Goal: Communication & Community: Answer question/provide support

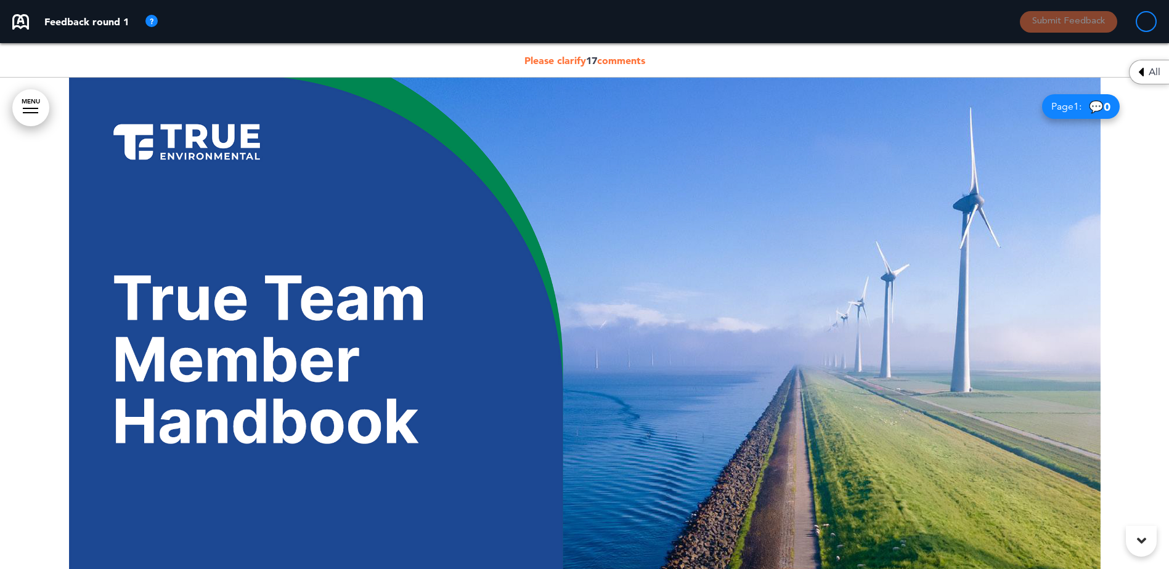
click at [1095, 108] on span "💬 0" at bounding box center [1100, 107] width 22 height 12
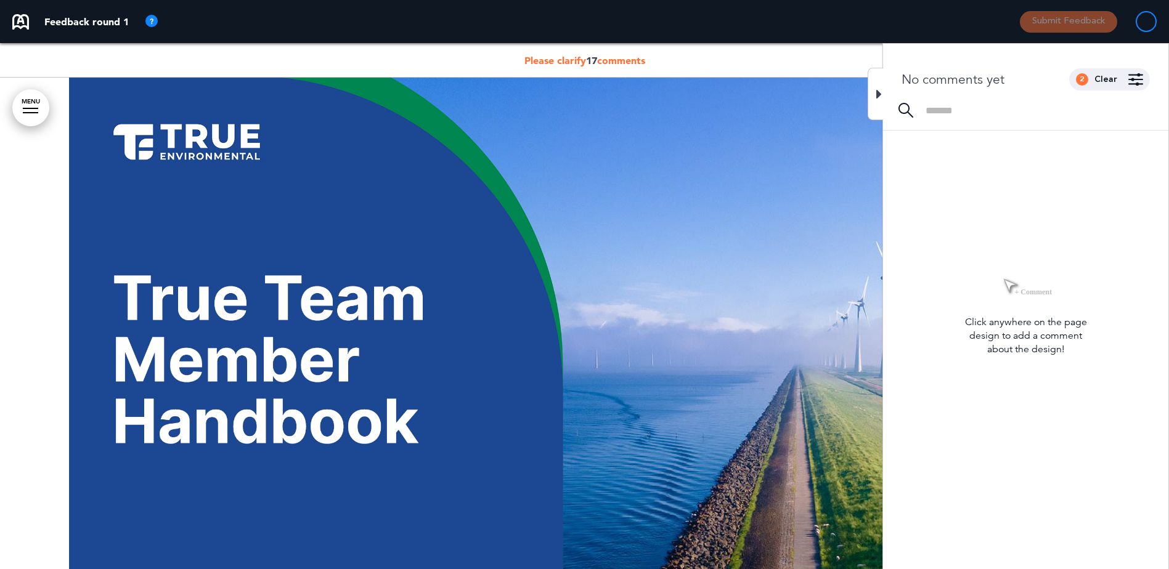
click at [878, 96] on icon at bounding box center [879, 94] width 6 height 15
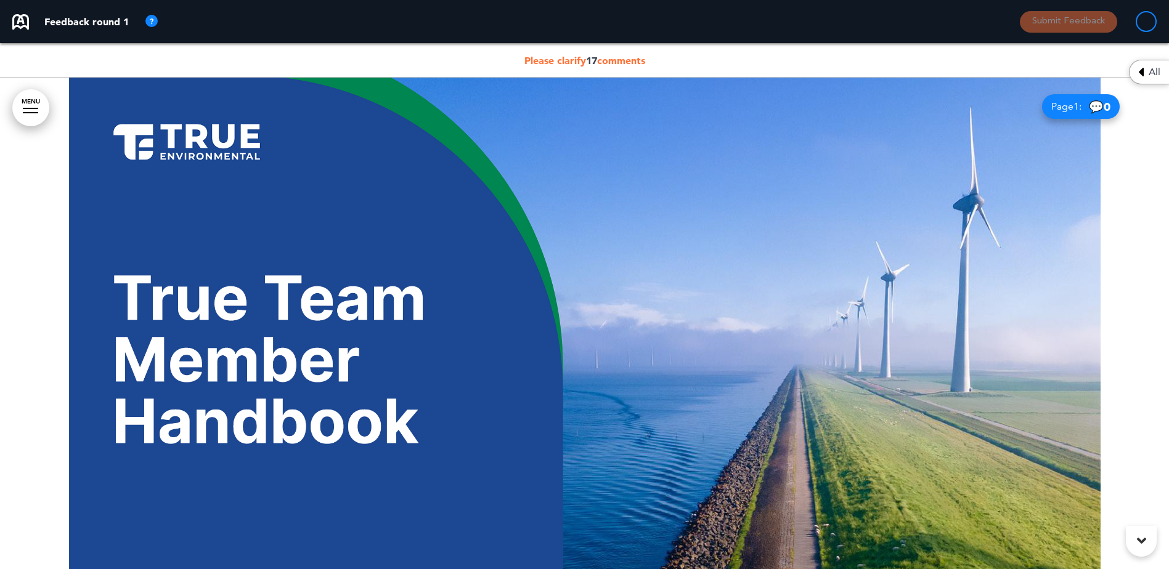
click at [1111, 372] on div at bounding box center [584, 324] width 1169 height 492
click at [1140, 537] on icon at bounding box center [1141, 541] width 9 height 15
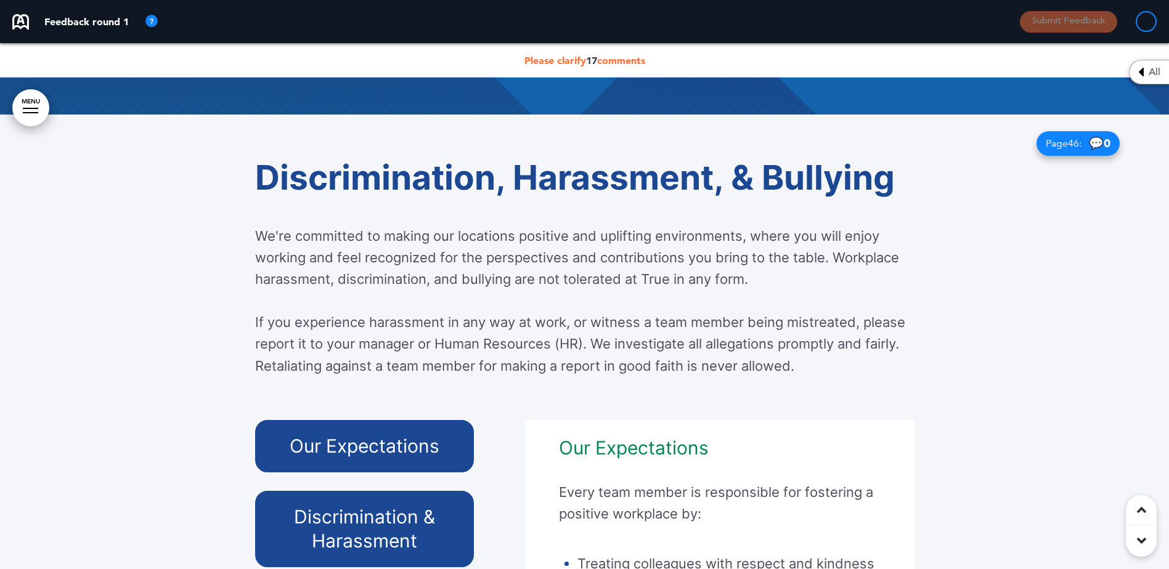
scroll to position [48383, 0]
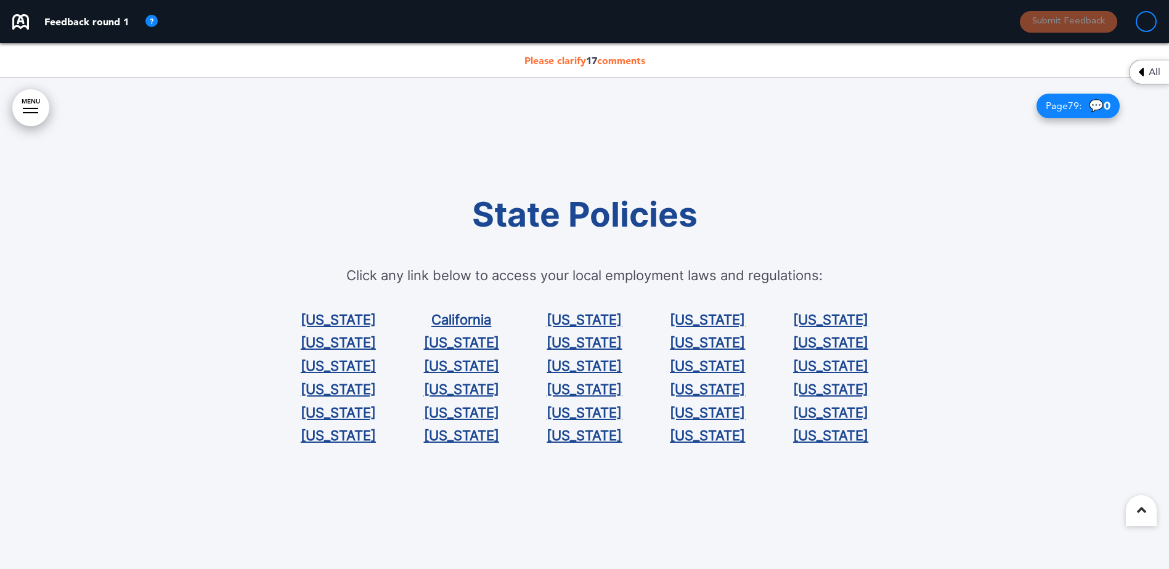
click at [1147, 515] on div at bounding box center [1141, 511] width 31 height 31
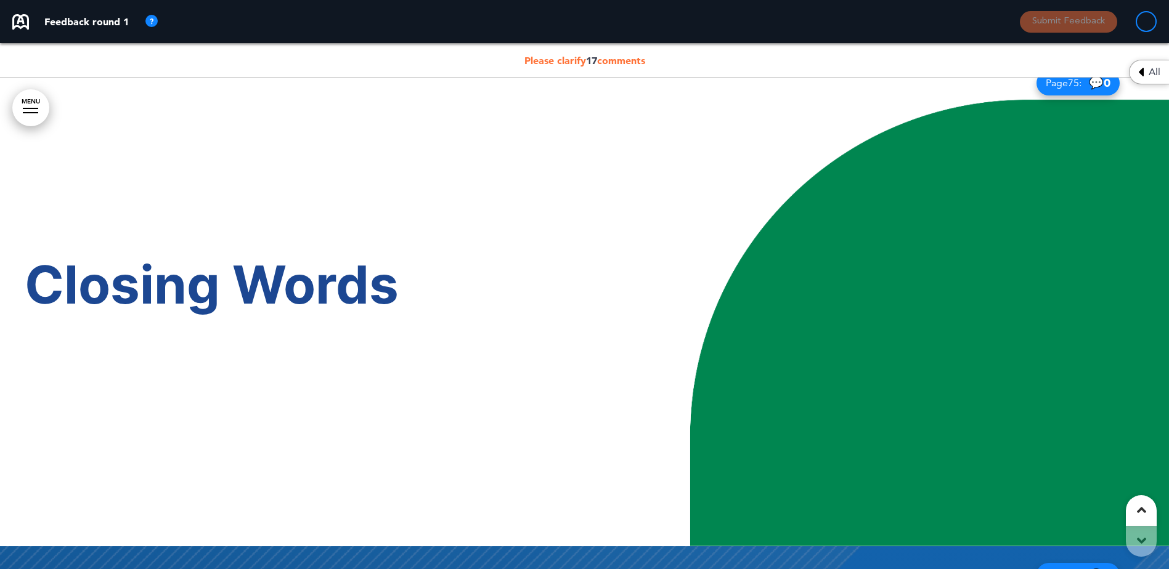
scroll to position [46412, 0]
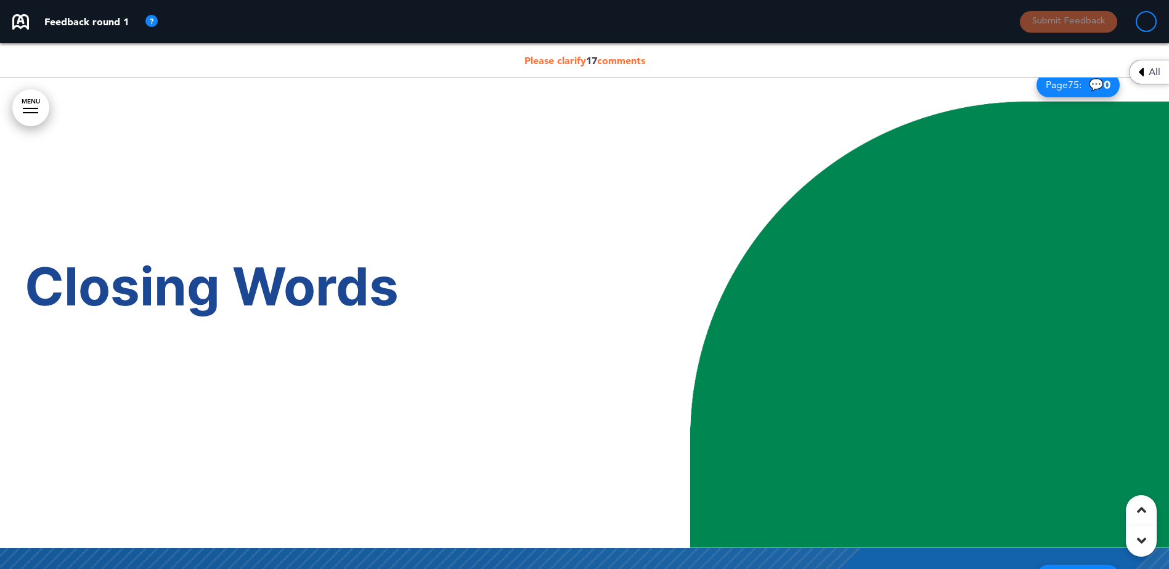
click at [1138, 500] on div at bounding box center [1141, 511] width 31 height 31
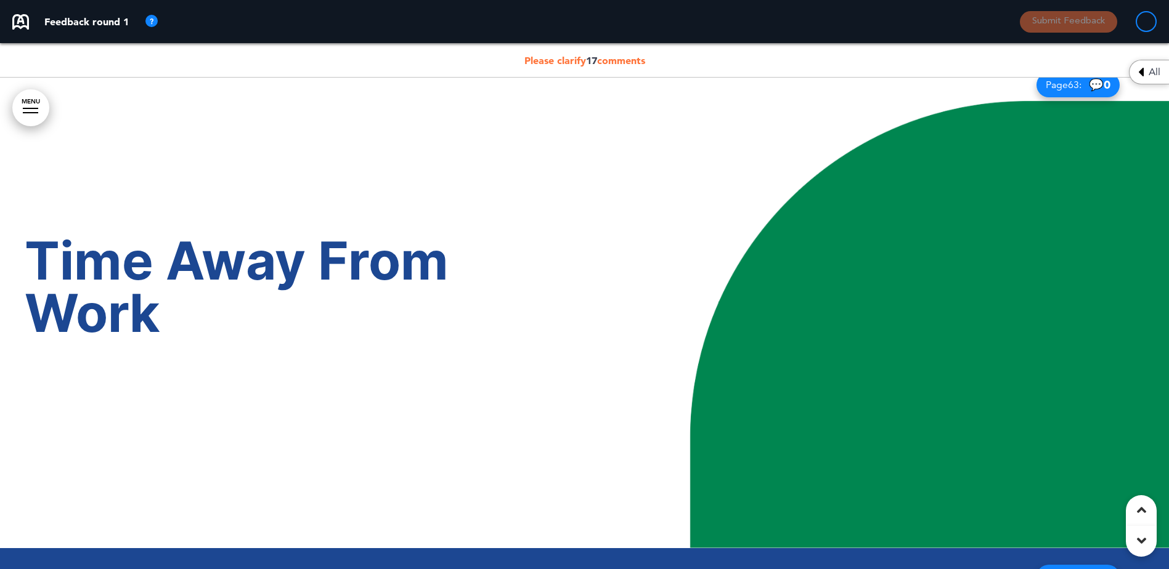
click at [1138, 500] on div at bounding box center [1141, 511] width 31 height 31
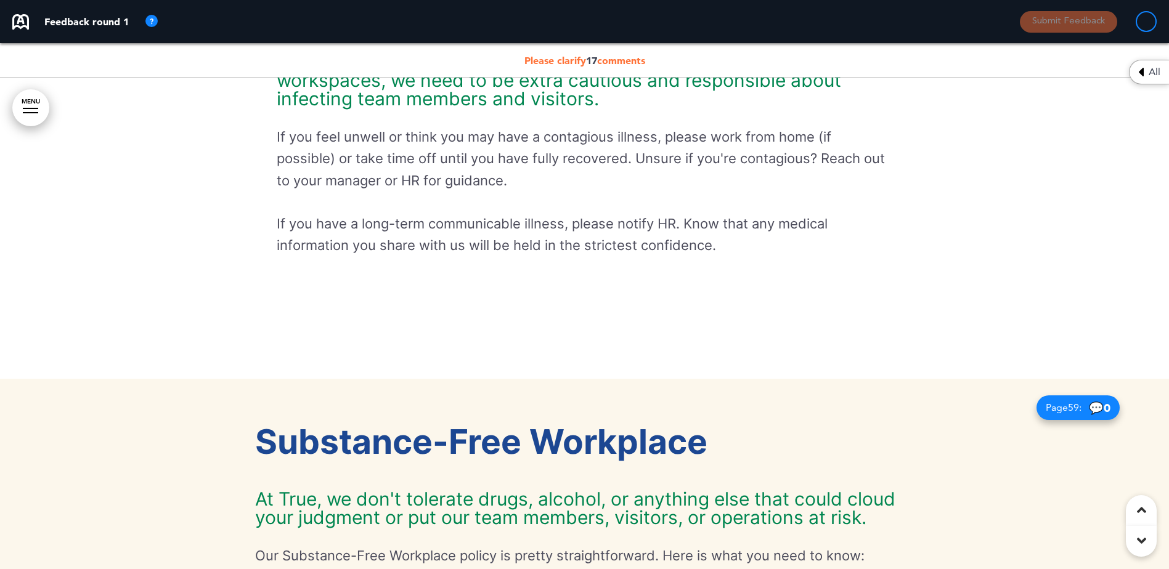
scroll to position [32952, 0]
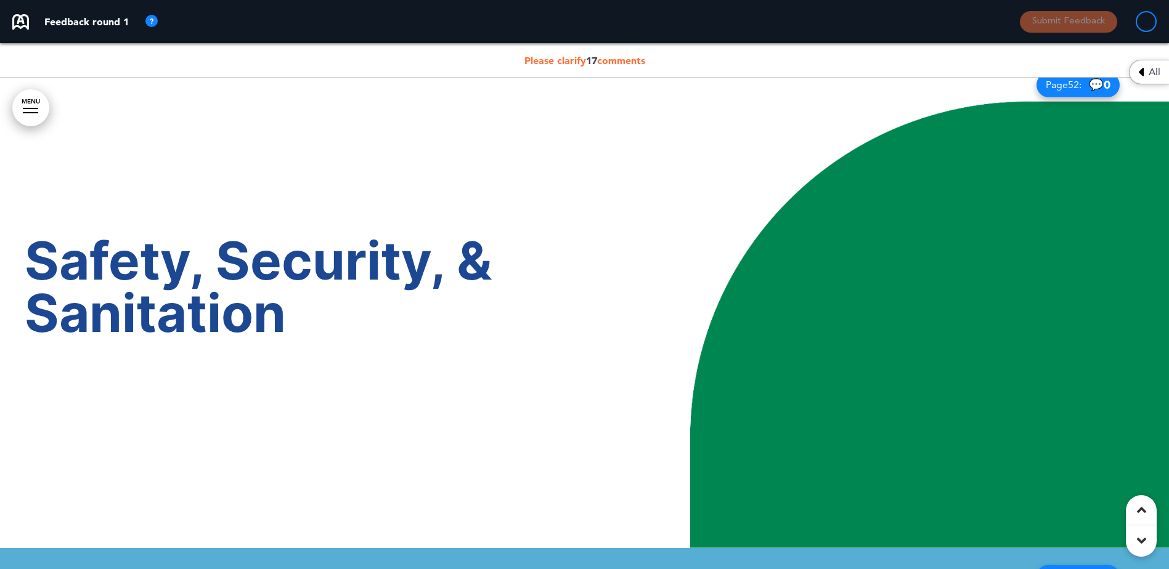
click at [1145, 512] on icon at bounding box center [1141, 510] width 9 height 15
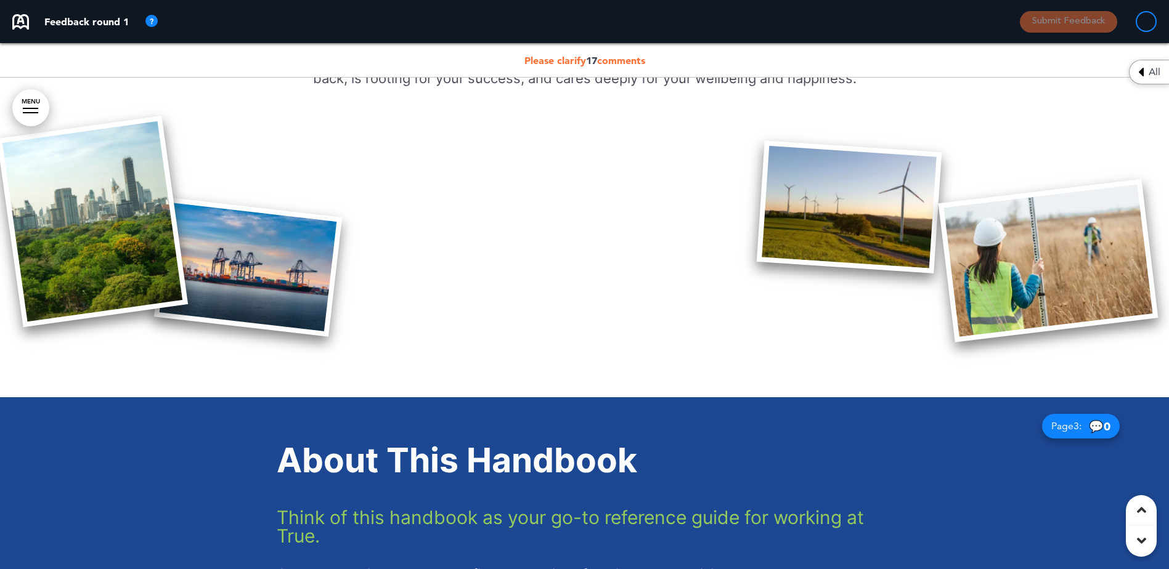
scroll to position [0, 0]
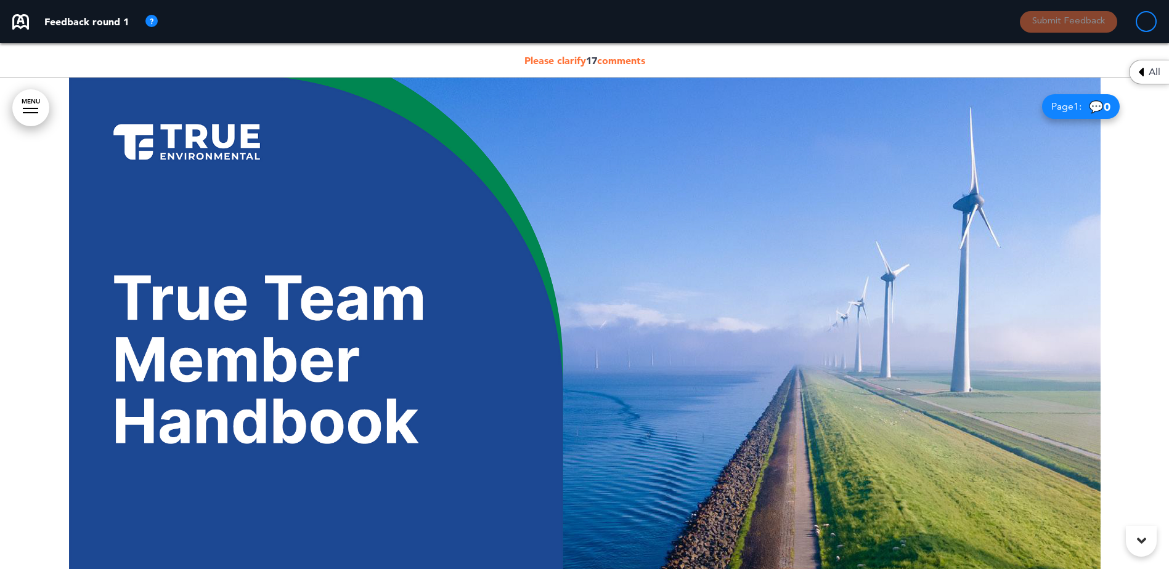
click at [1143, 539] on icon at bounding box center [1141, 541] width 9 height 15
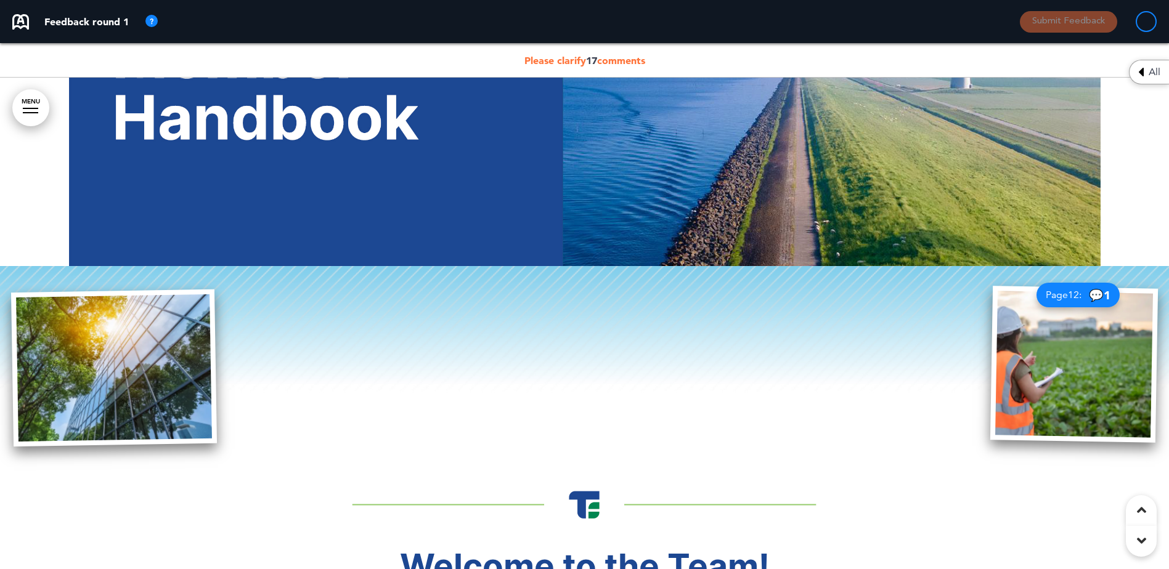
scroll to position [312, 0]
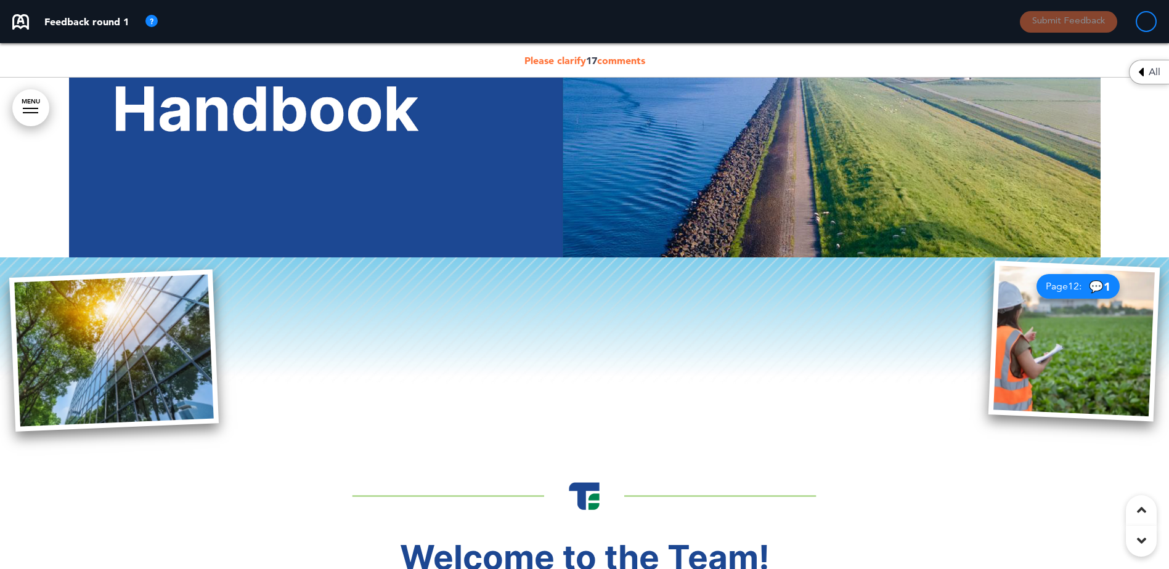
click at [1095, 288] on span "💬 1" at bounding box center [1100, 287] width 22 height 12
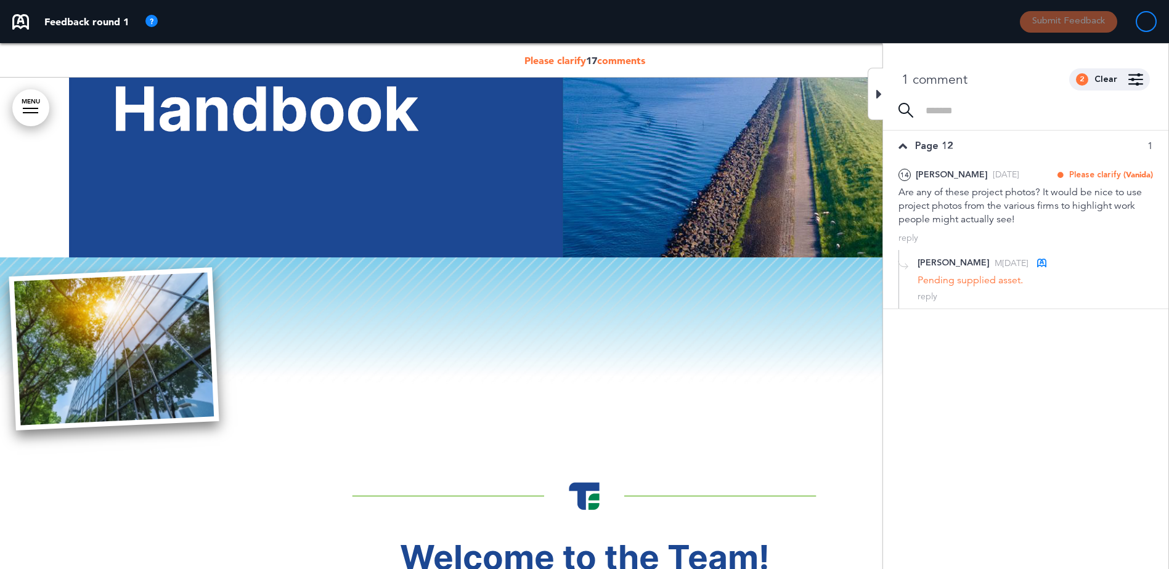
click at [1001, 280] on div "Pending supplied asset." at bounding box center [1035, 281] width 235 height 14
click at [930, 296] on div "reply" at bounding box center [928, 297] width 20 height 12
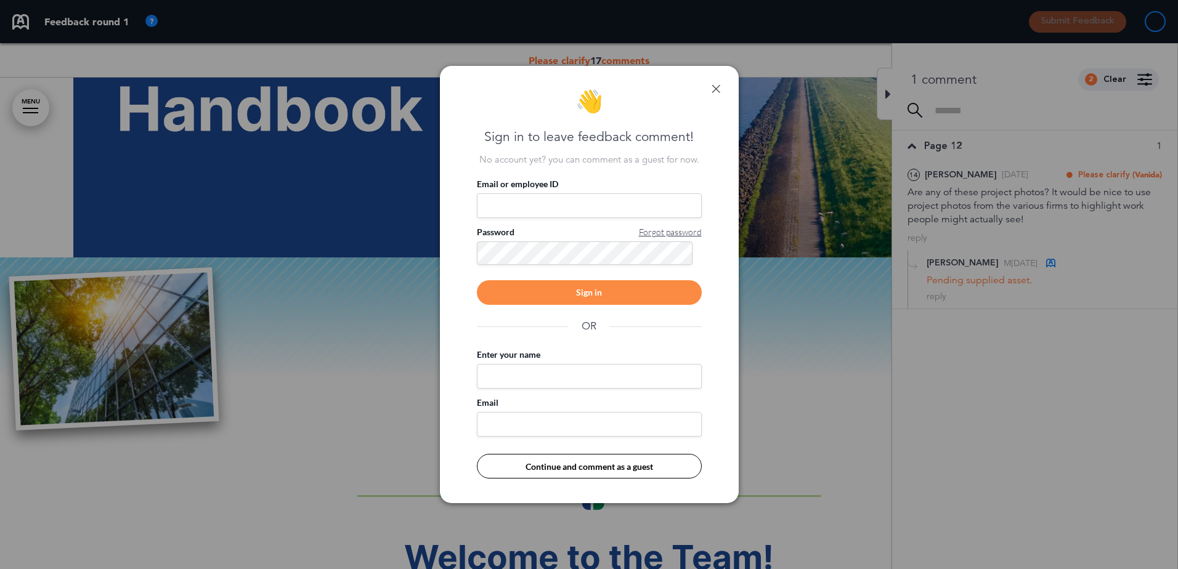
click at [519, 197] on input "Email or employee ID" at bounding box center [589, 206] width 225 height 25
type input "*"
click at [713, 88] on link at bounding box center [716, 88] width 9 height 9
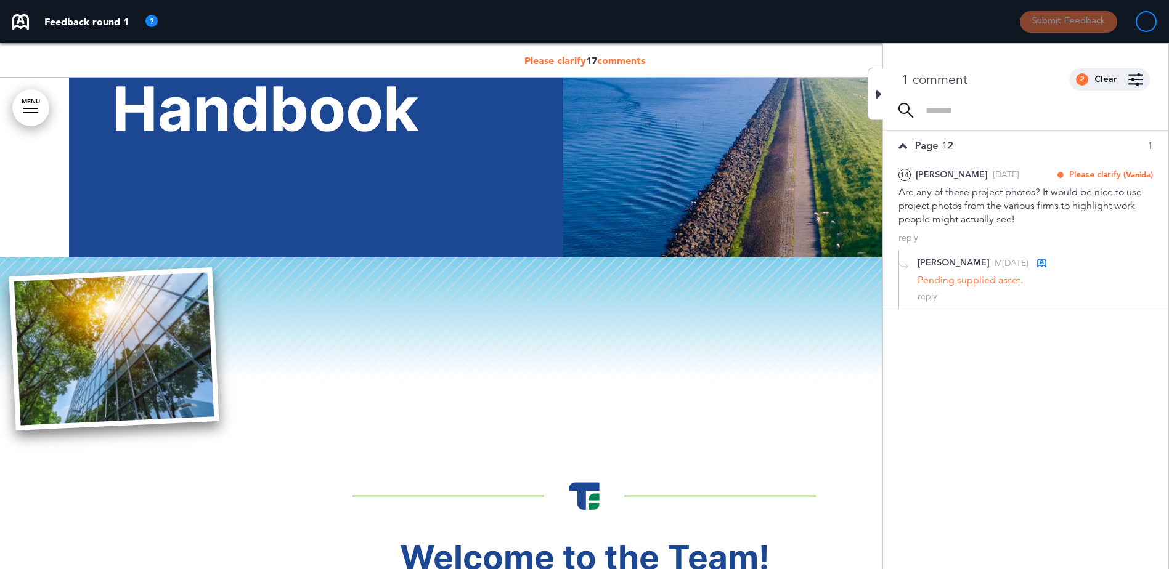
click at [880, 96] on icon at bounding box center [879, 94] width 6 height 15
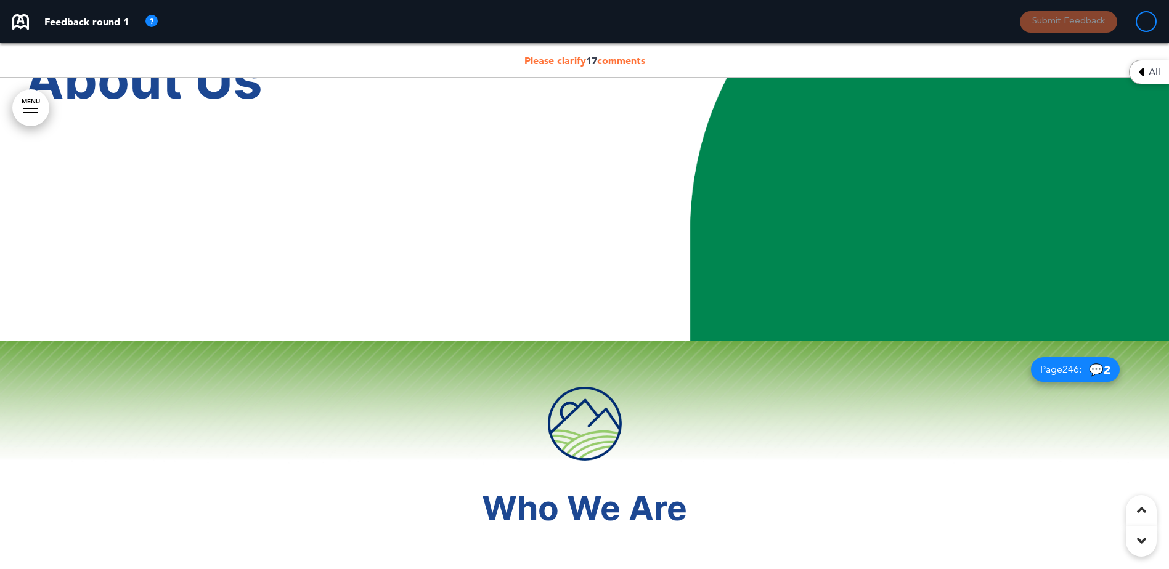
scroll to position [2309, 0]
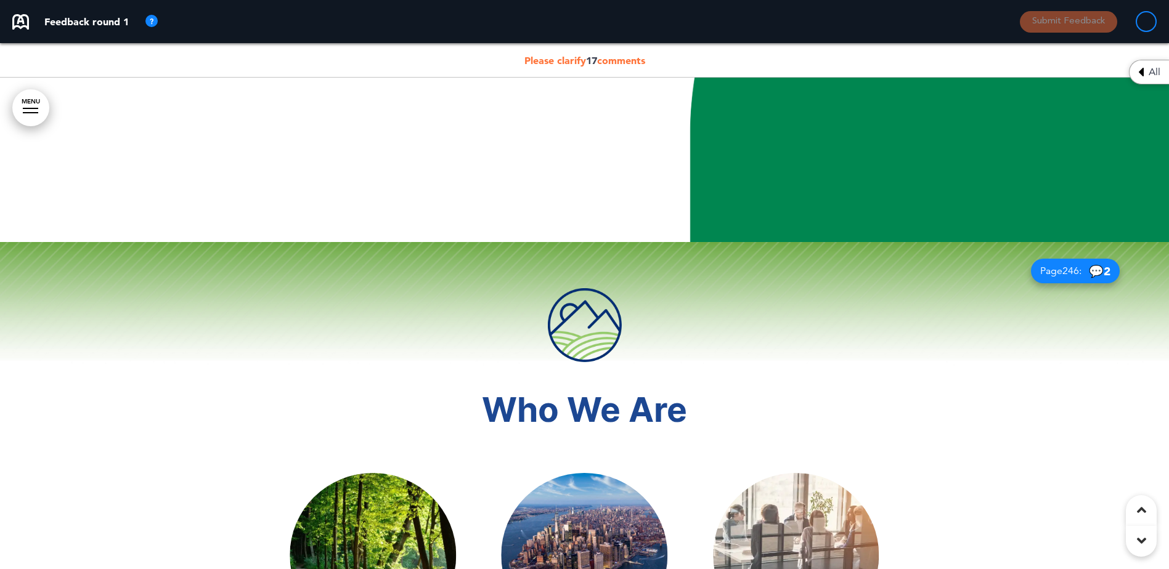
click at [1067, 267] on span "246" at bounding box center [1071, 271] width 17 height 12
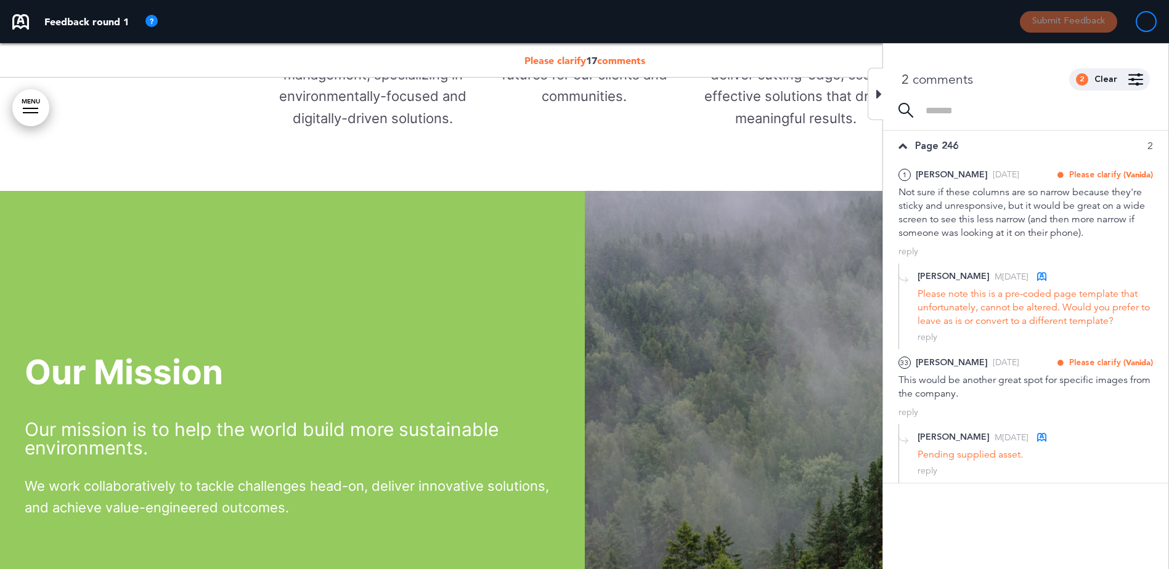
scroll to position [3098, 0]
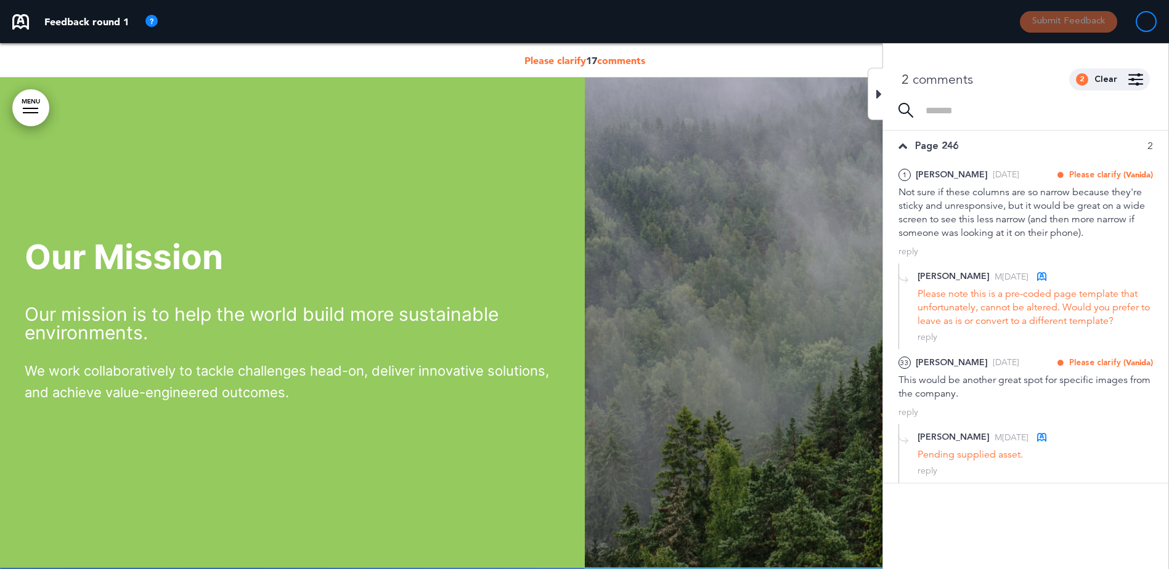
click at [878, 89] on icon at bounding box center [879, 94] width 6 height 15
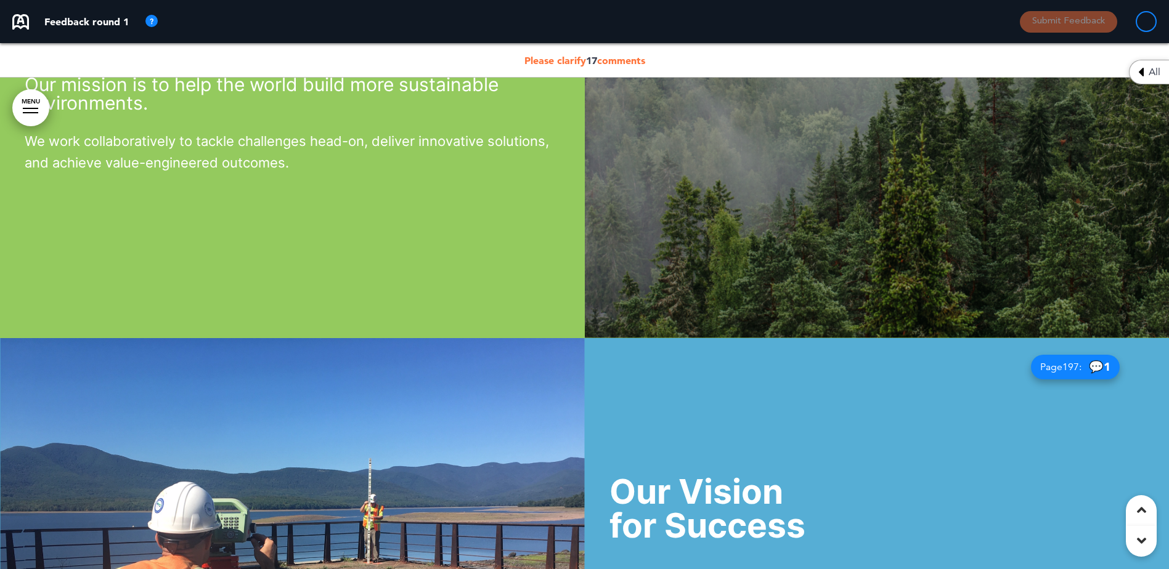
scroll to position [3418, 0]
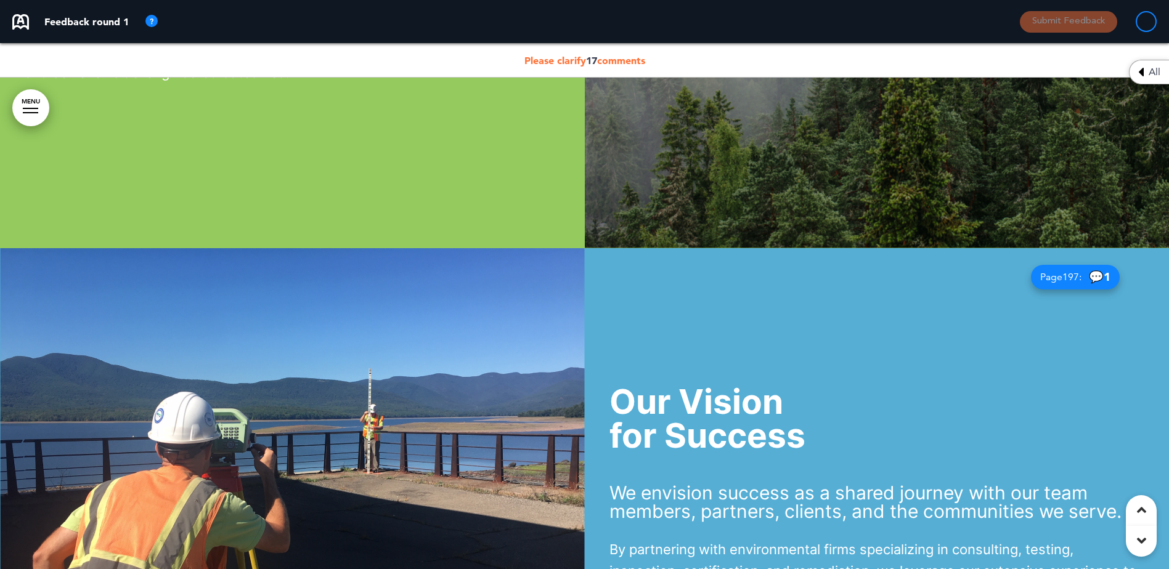
click at [1075, 275] on span "Page 197 :" at bounding box center [1060, 277] width 41 height 10
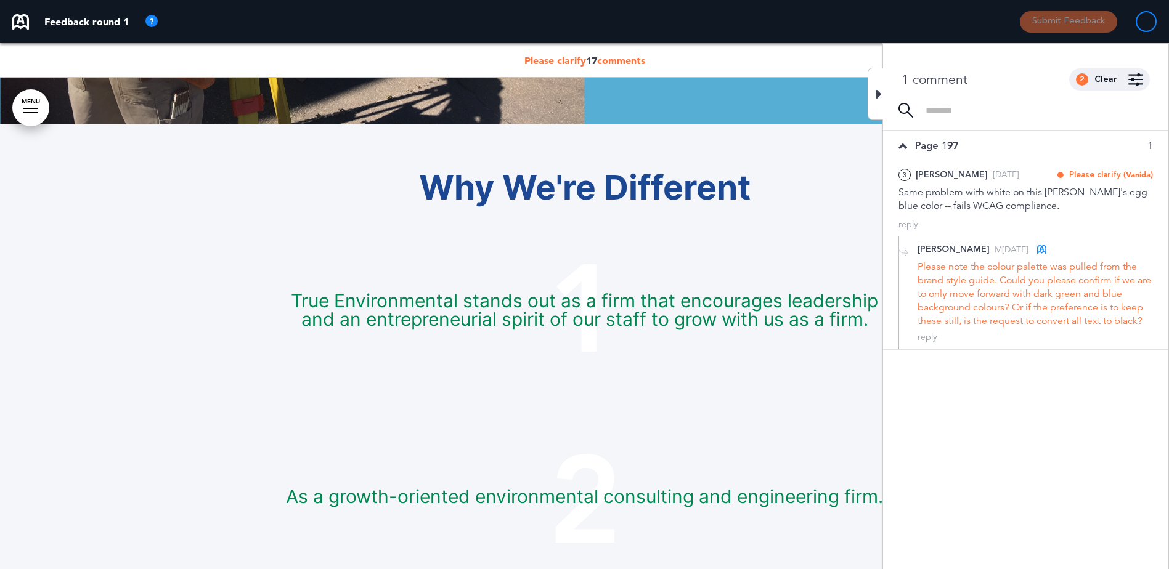
scroll to position [4043, 0]
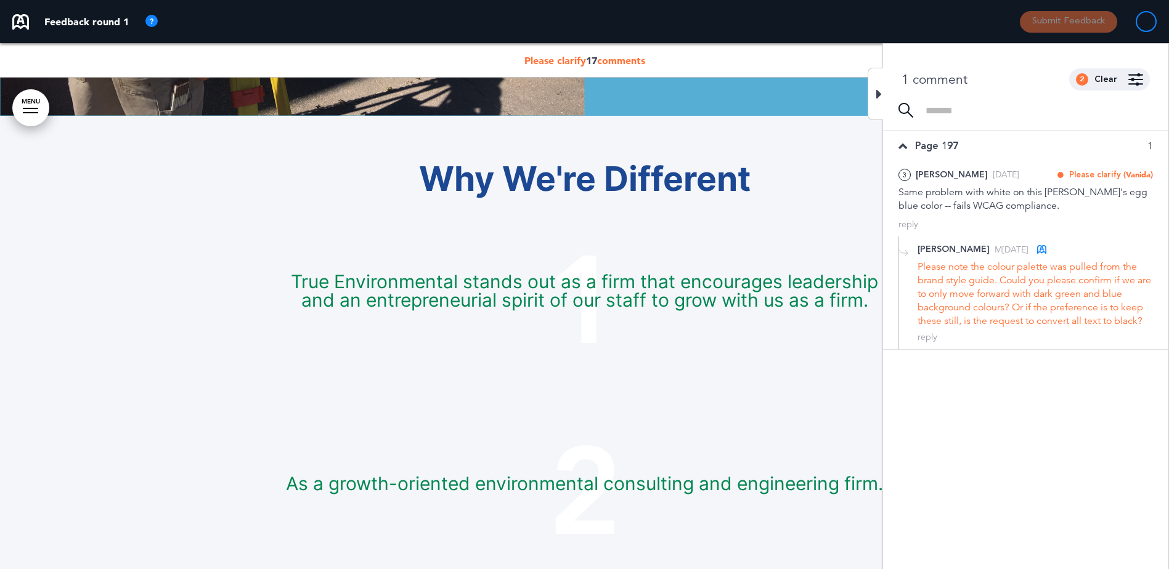
click at [875, 93] on div at bounding box center [875, 94] width 15 height 52
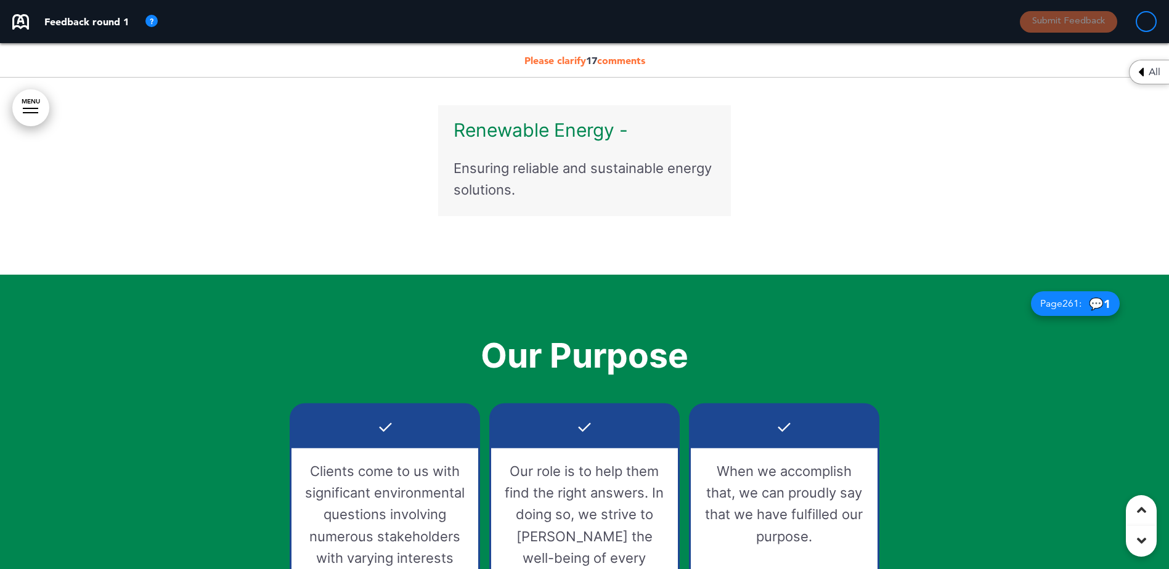
scroll to position [6196, 0]
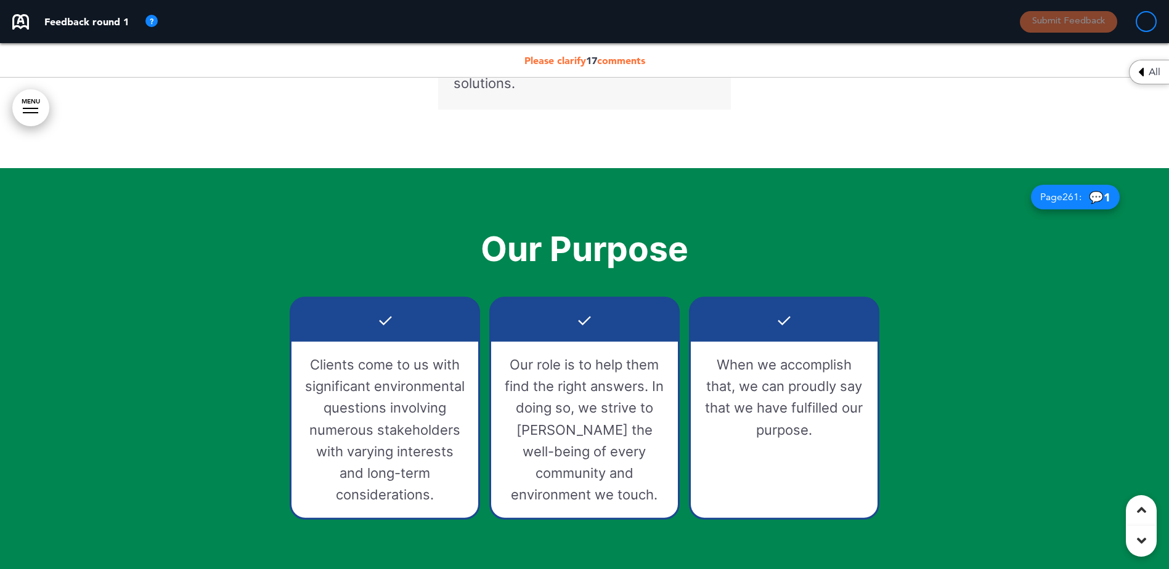
click at [1050, 200] on span "Page 261 :" at bounding box center [1060, 197] width 41 height 10
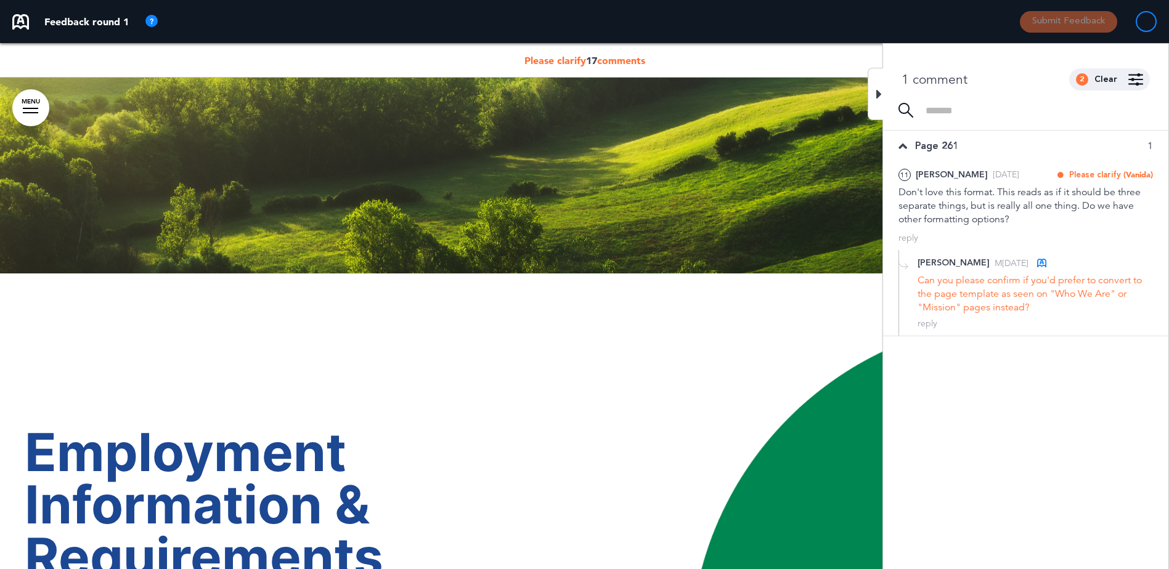
scroll to position [7100, 0]
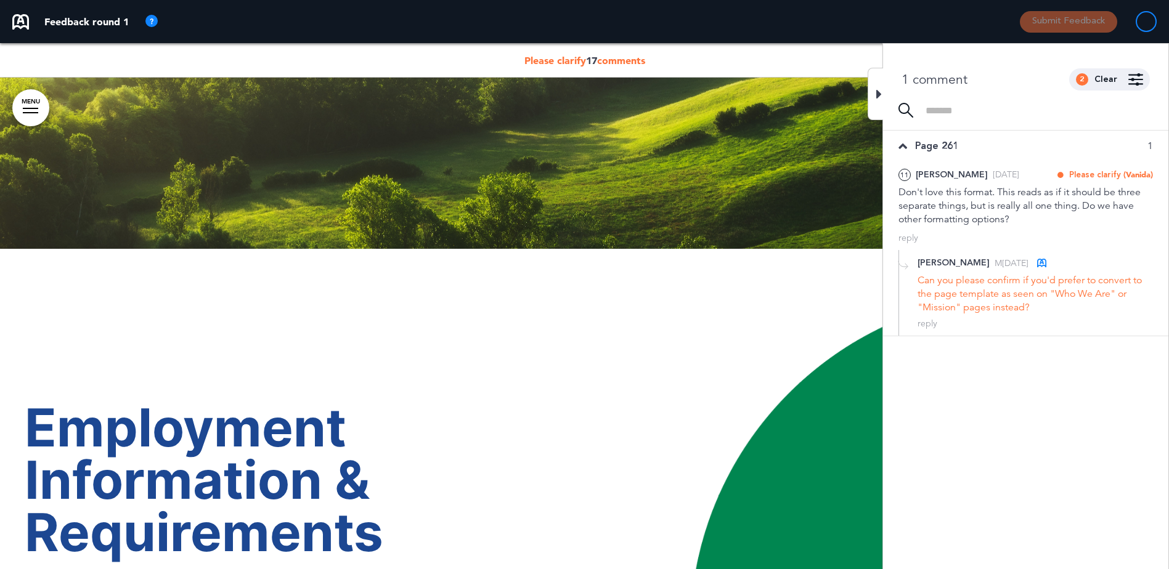
click at [880, 92] on icon at bounding box center [879, 94] width 6 height 15
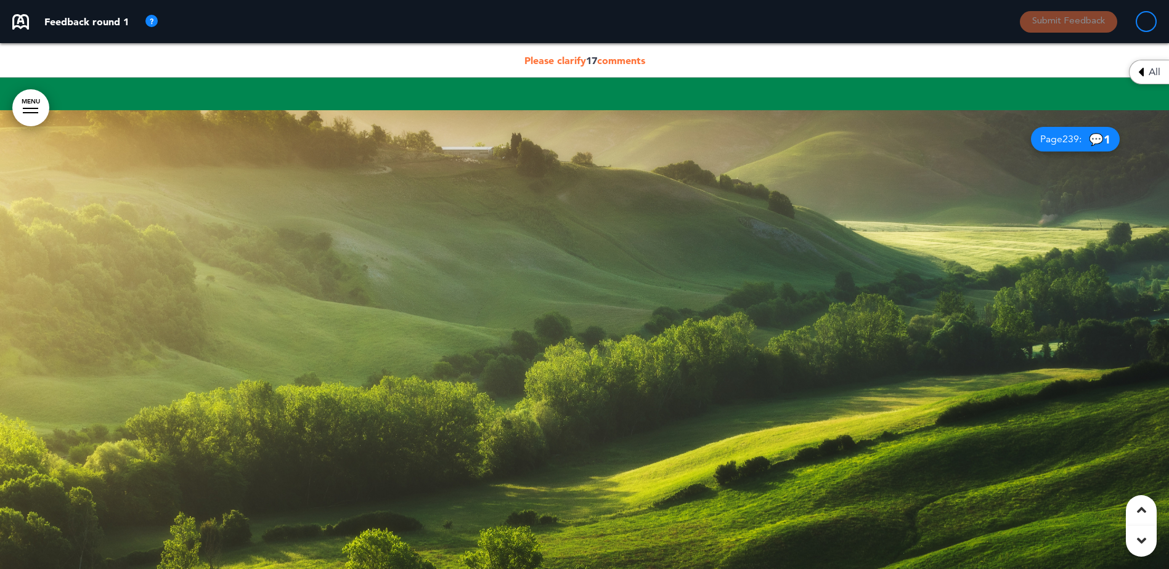
scroll to position [6664, 0]
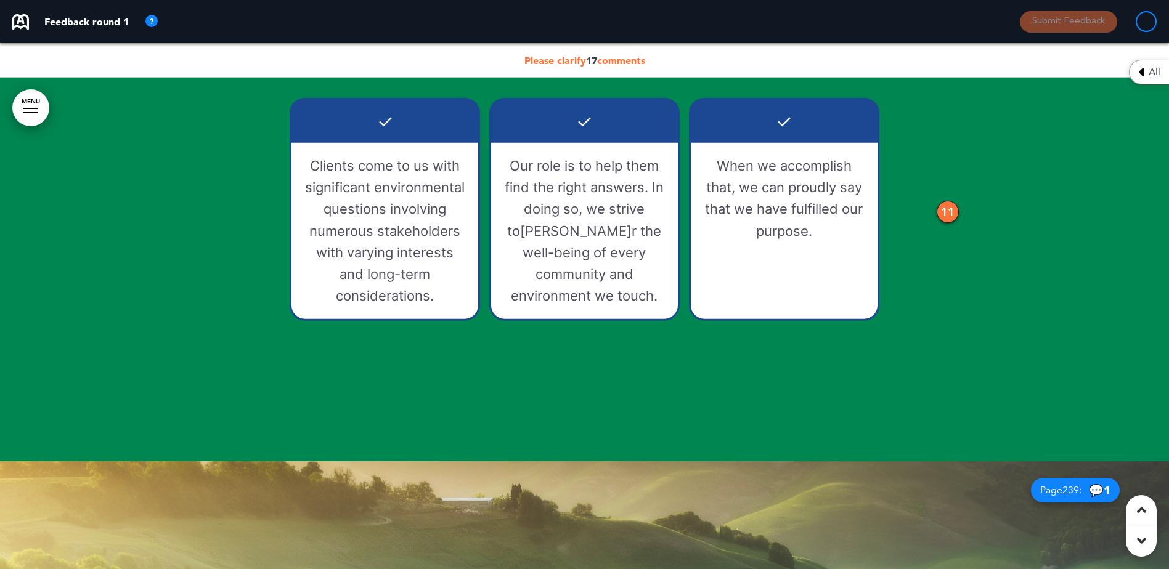
scroll to position [6434, 0]
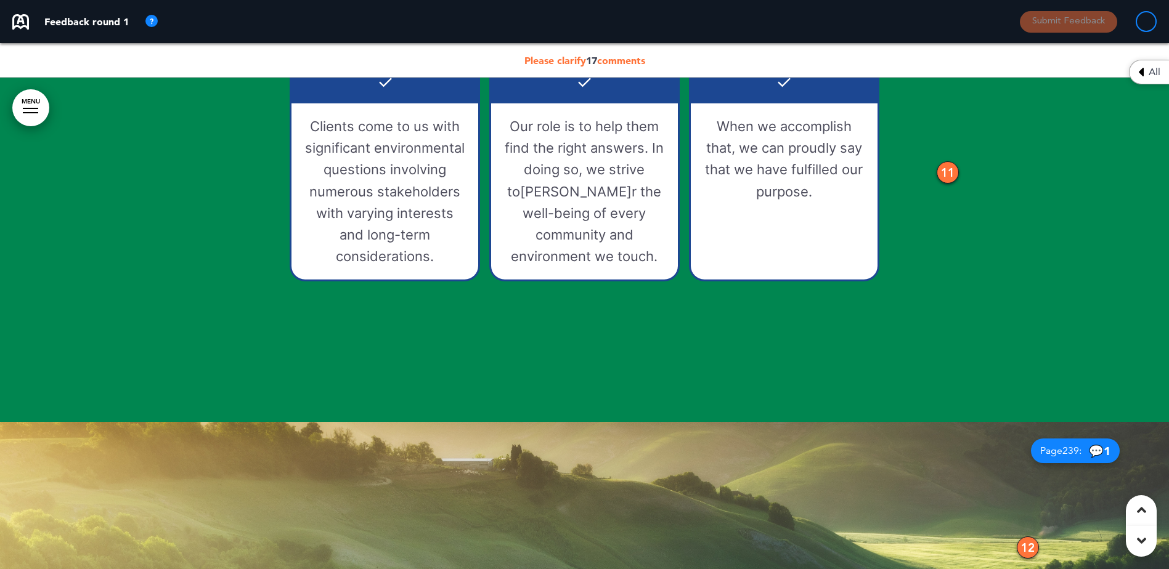
click at [552, 62] on span "Please clarify 17 comments" at bounding box center [584, 60] width 121 height 12
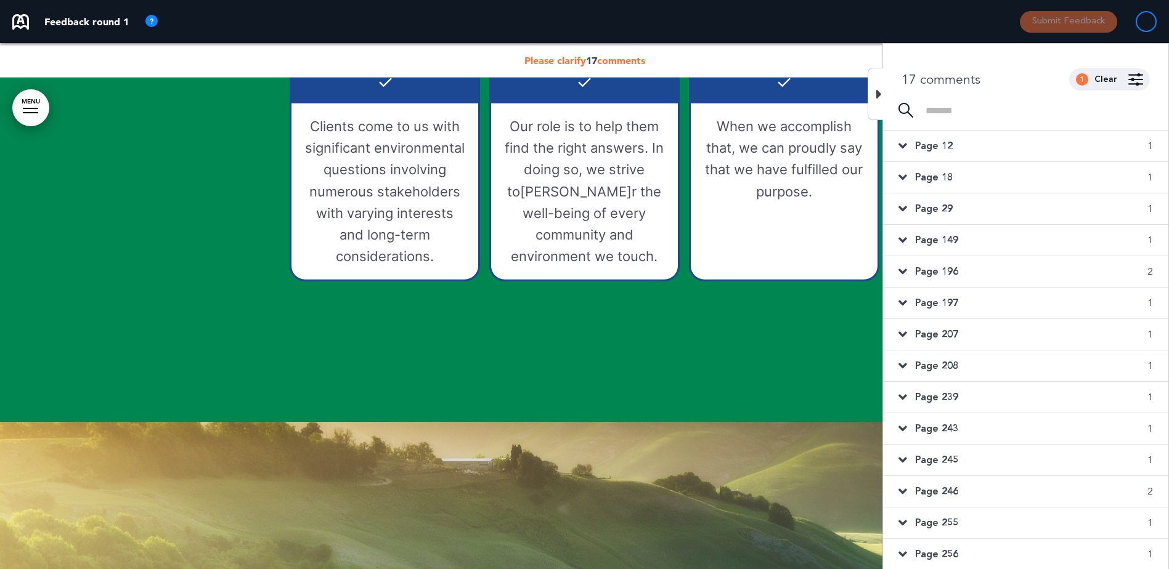
click at [876, 94] on icon at bounding box center [879, 94] width 6 height 15
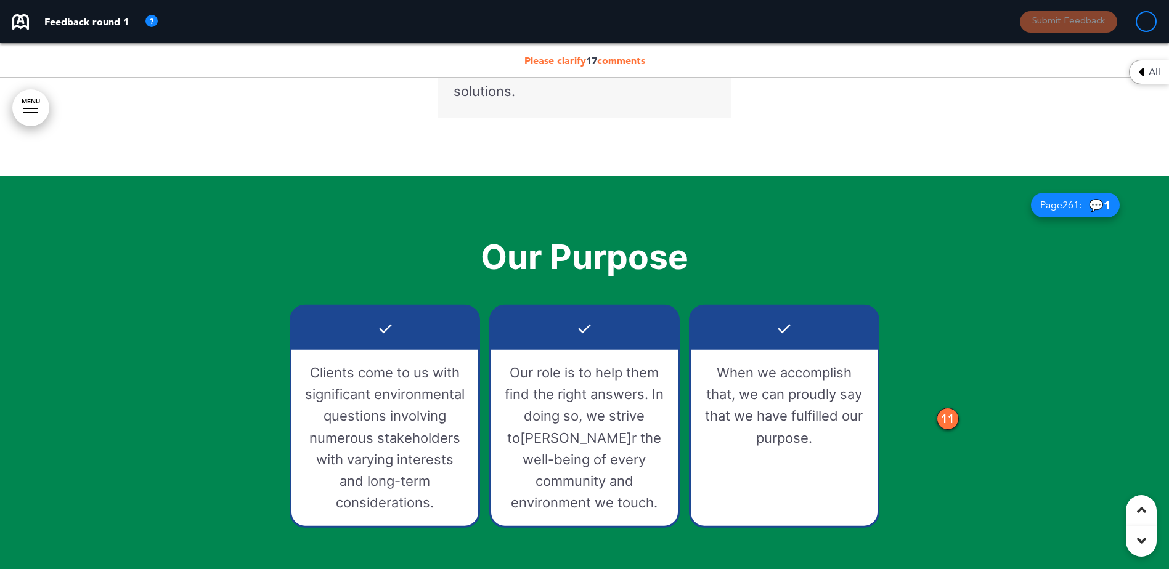
scroll to position [6212, 0]
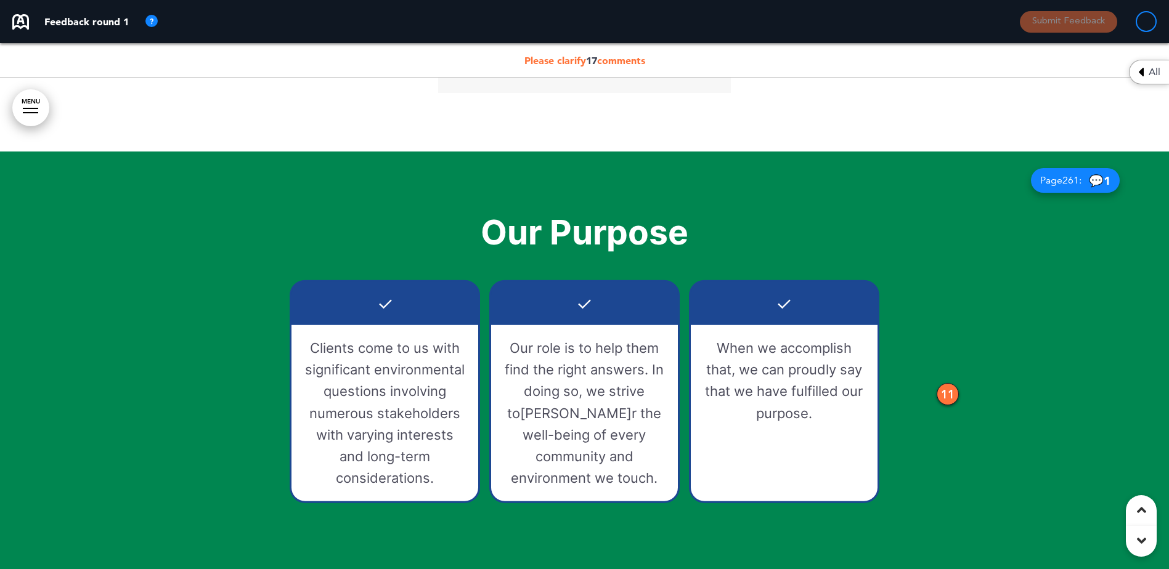
click at [1074, 183] on span "261" at bounding box center [1071, 180] width 17 height 12
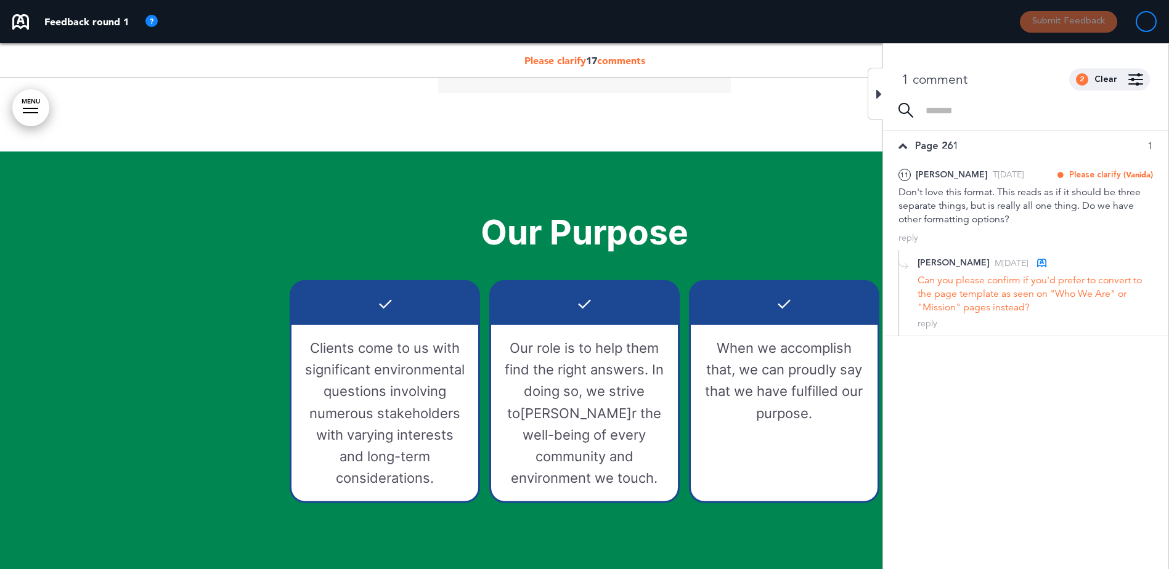
click at [877, 95] on icon at bounding box center [879, 94] width 6 height 15
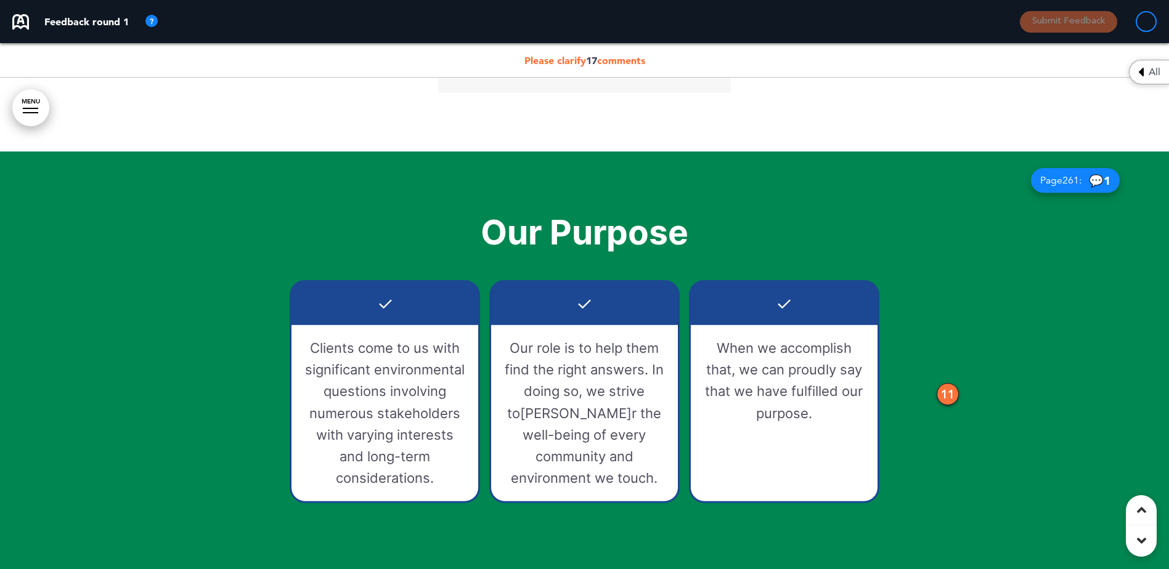
click at [947, 393] on div "11" at bounding box center [948, 394] width 22 height 22
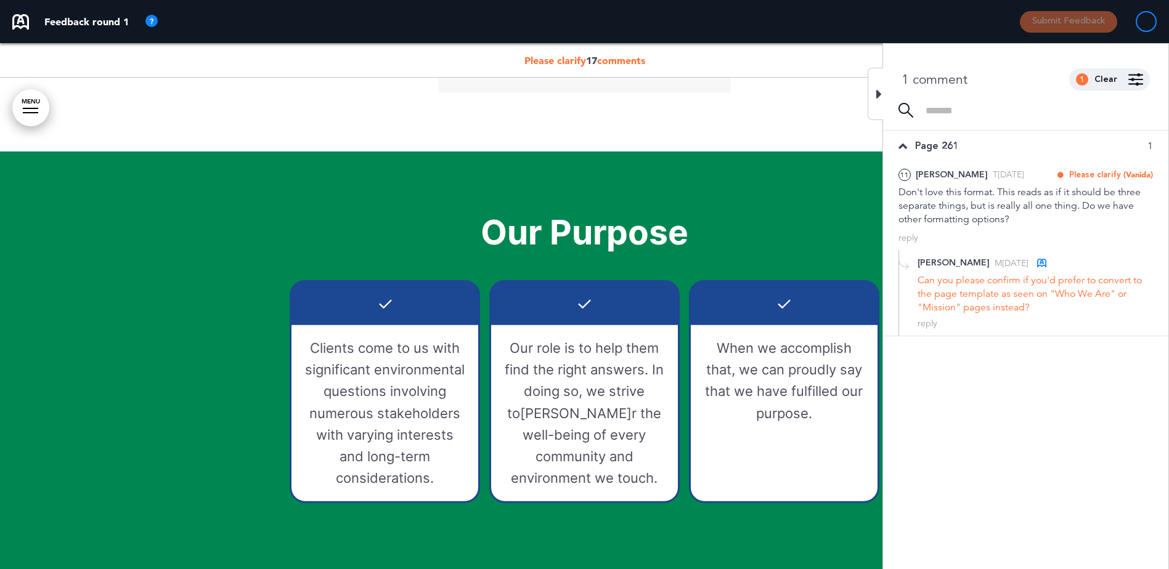
click at [846, 213] on div "Our Purpose ✓ Clients come to us with significant environmental questions invol…" at bounding box center [585, 398] width 616 height 458
click at [878, 94] on icon at bounding box center [879, 94] width 6 height 15
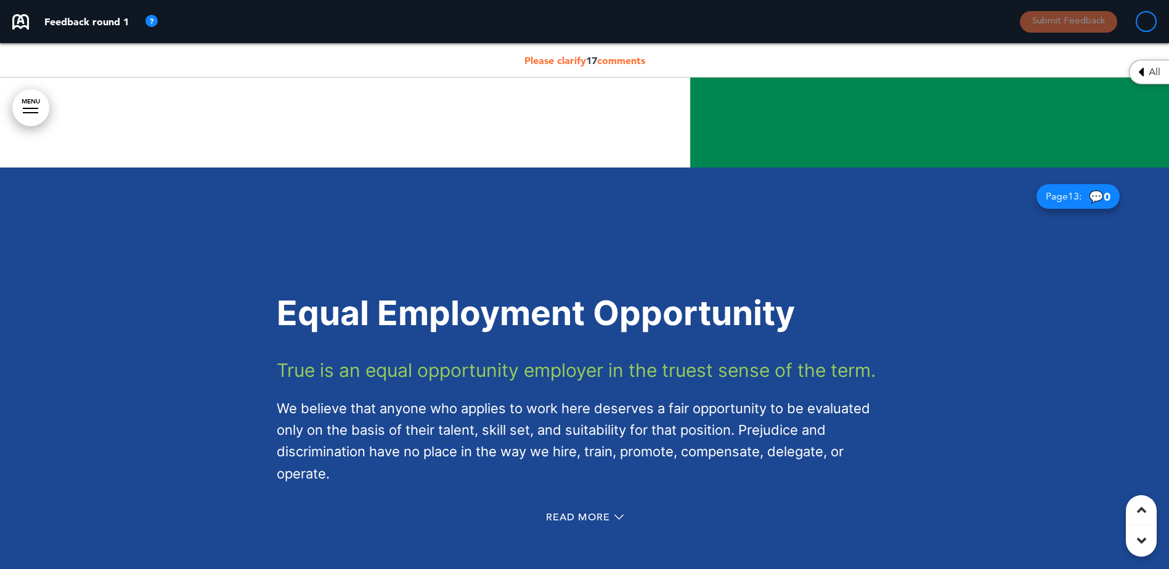
scroll to position [7730, 0]
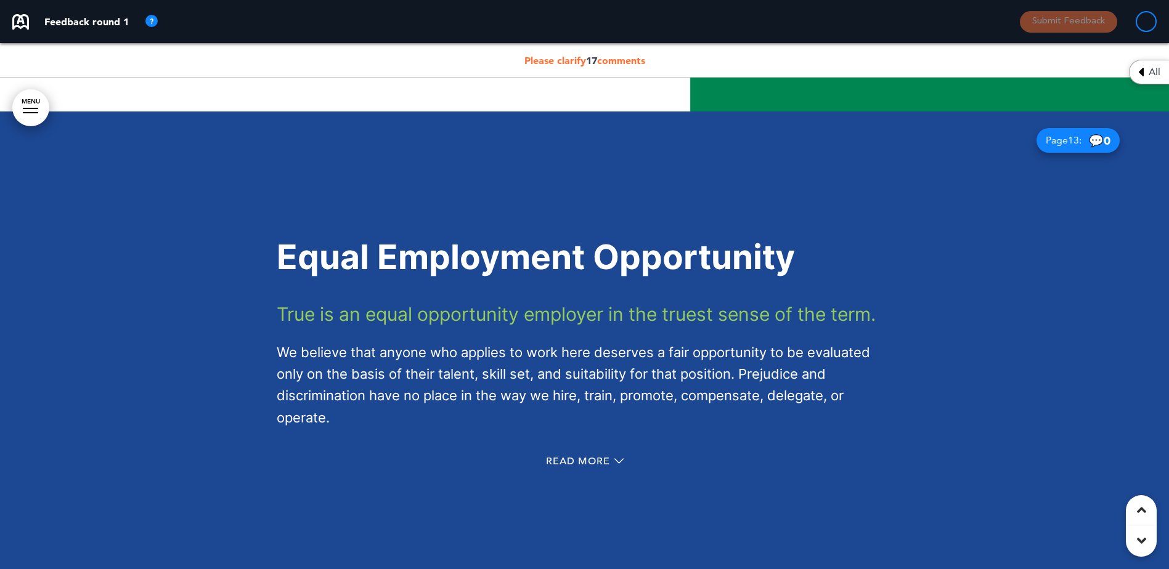
click at [1080, 144] on div "Page 13 : 💬 0" at bounding box center [1078, 140] width 83 height 25
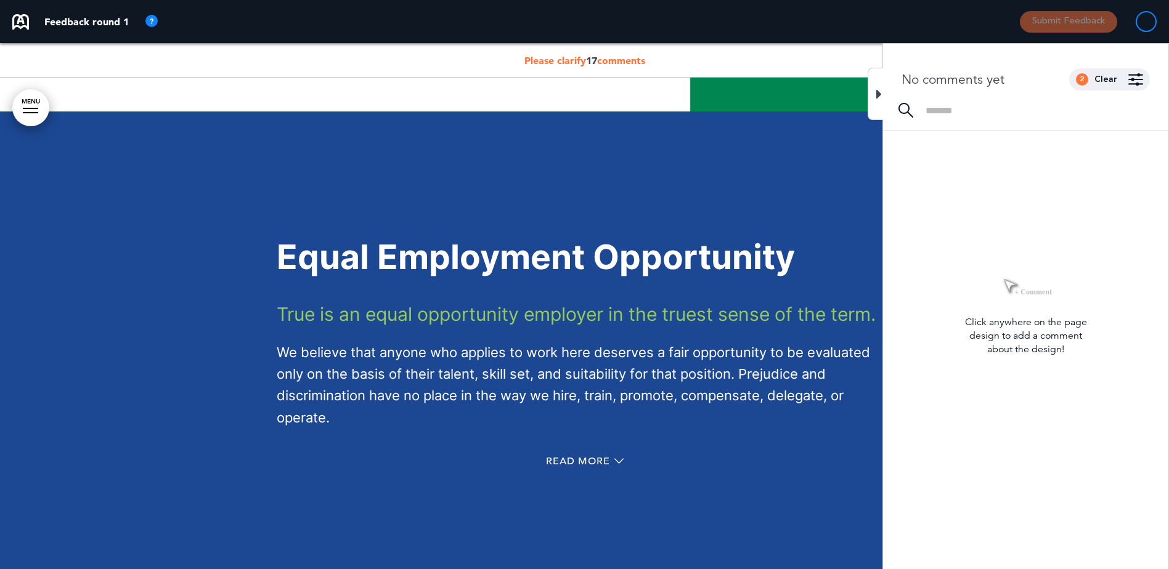
click at [880, 96] on icon at bounding box center [879, 94] width 6 height 15
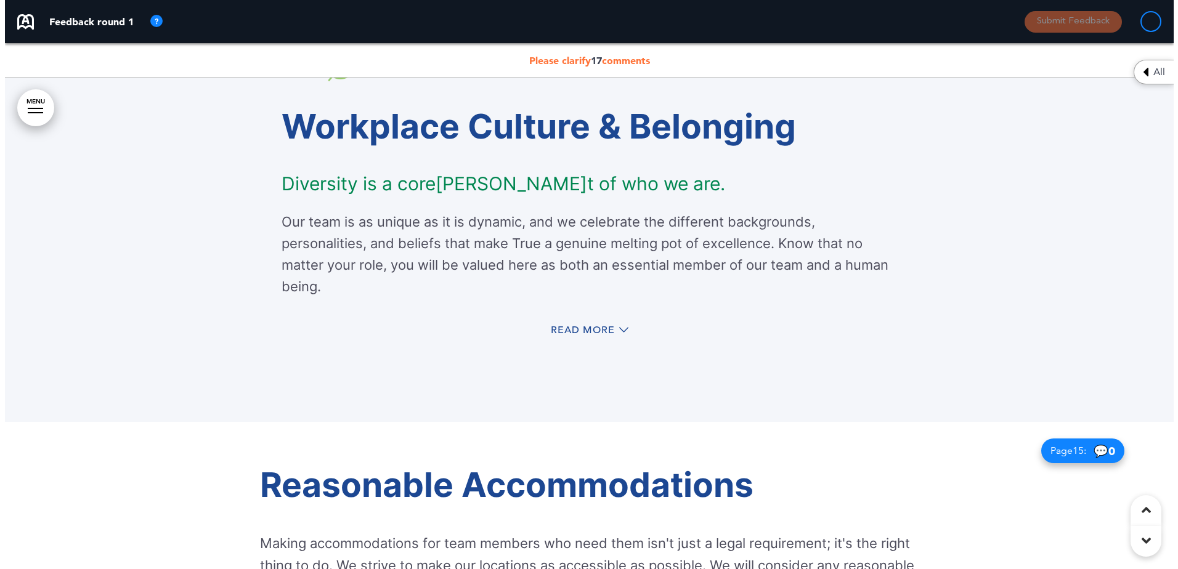
scroll to position [8235, 0]
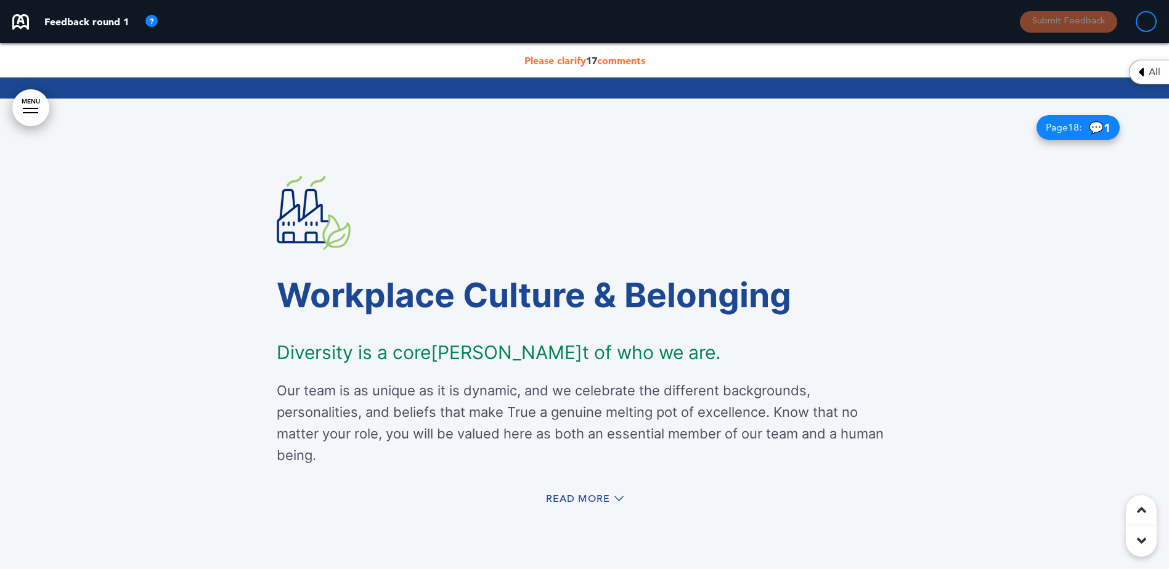
click at [1059, 131] on span "Page 18 :" at bounding box center [1064, 128] width 36 height 10
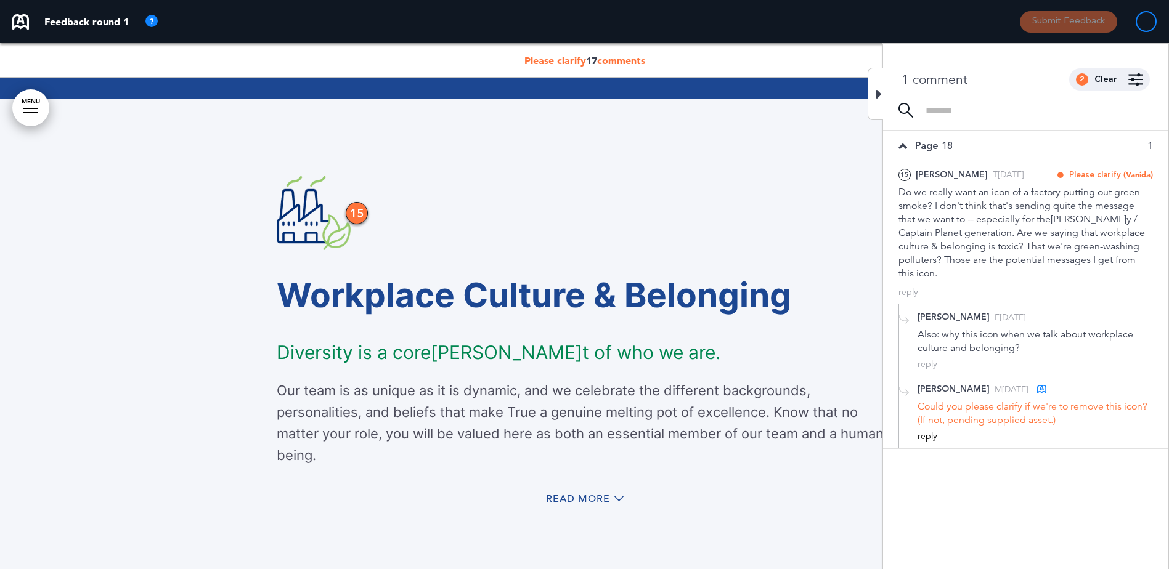
click at [928, 439] on div "reply" at bounding box center [928, 437] width 20 height 12
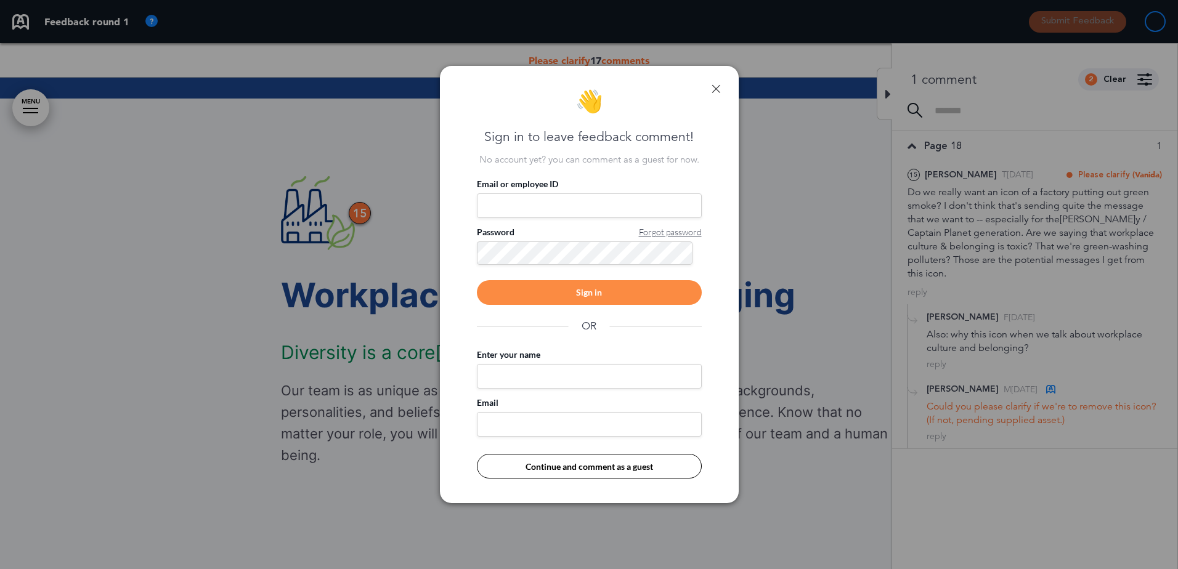
click at [510, 198] on input "Email or employee ID" at bounding box center [589, 206] width 225 height 25
type input "**********"
click at [550, 293] on div "Sign in" at bounding box center [589, 292] width 225 height 25
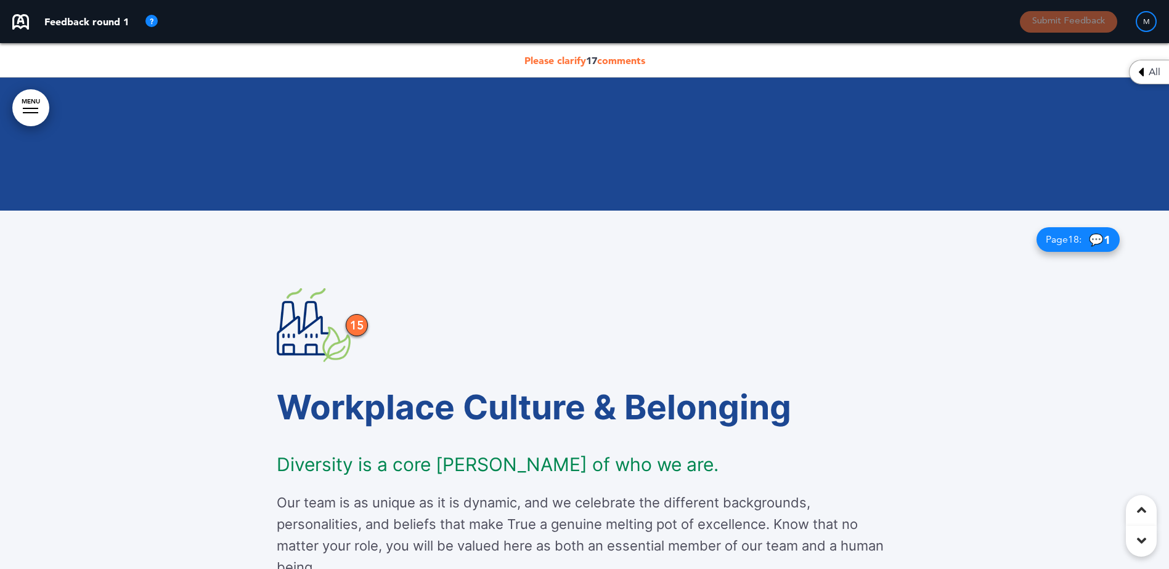
scroll to position [8235, 0]
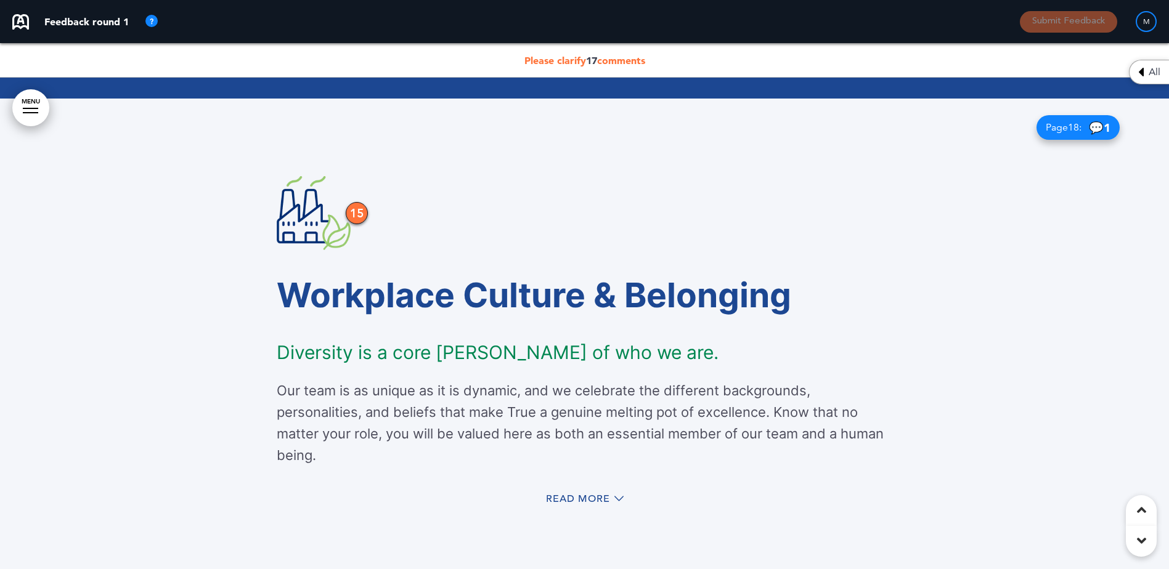
click at [1082, 129] on div "Page 18 : 💬 1" at bounding box center [1078, 127] width 83 height 25
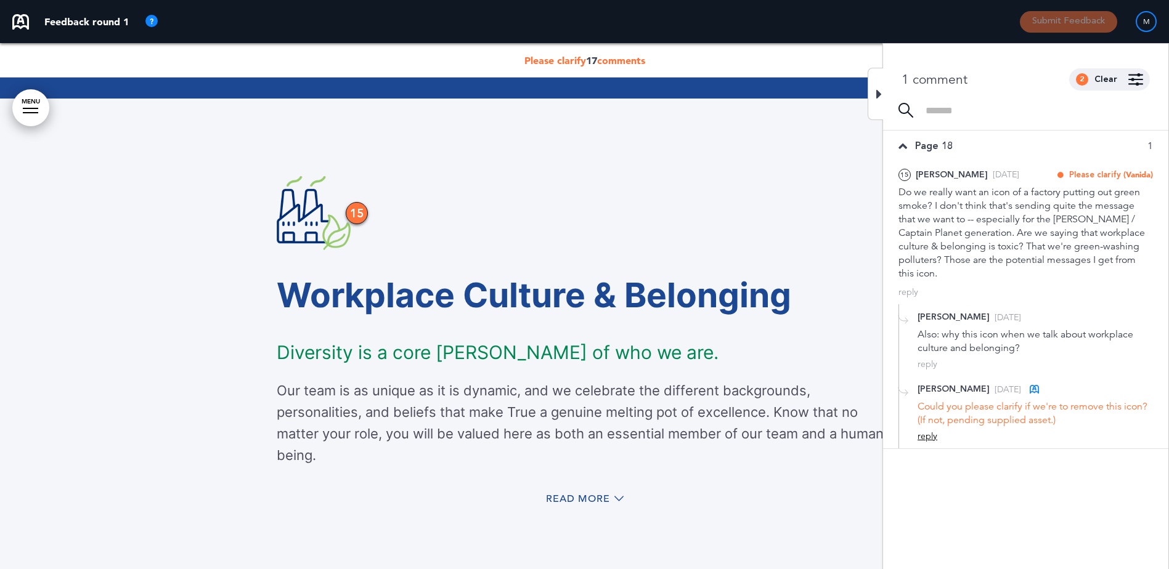
click at [929, 436] on div "reply" at bounding box center [928, 437] width 20 height 12
click at [955, 454] on textarea at bounding box center [1035, 456] width 235 height 39
drag, startPoint x: 1042, startPoint y: 454, endPoint x: 1079, endPoint y: 462, distance: 37.8
click at [1079, 462] on textarea "**********" at bounding box center [1035, 456] width 235 height 39
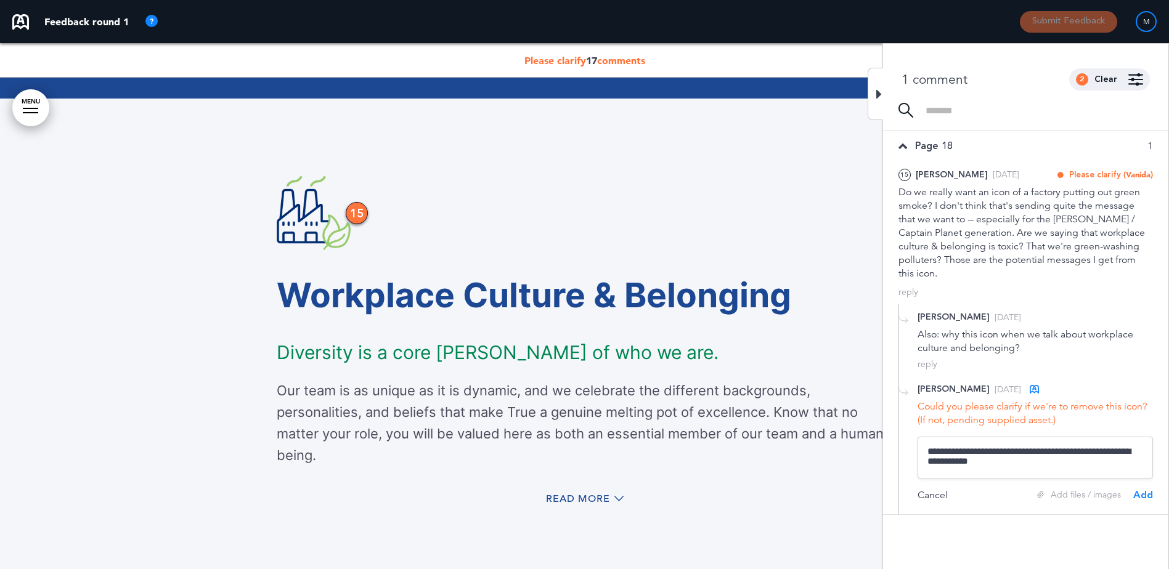
type textarea "**********"
click at [1147, 494] on div "Add" at bounding box center [1143, 496] width 20 height 14
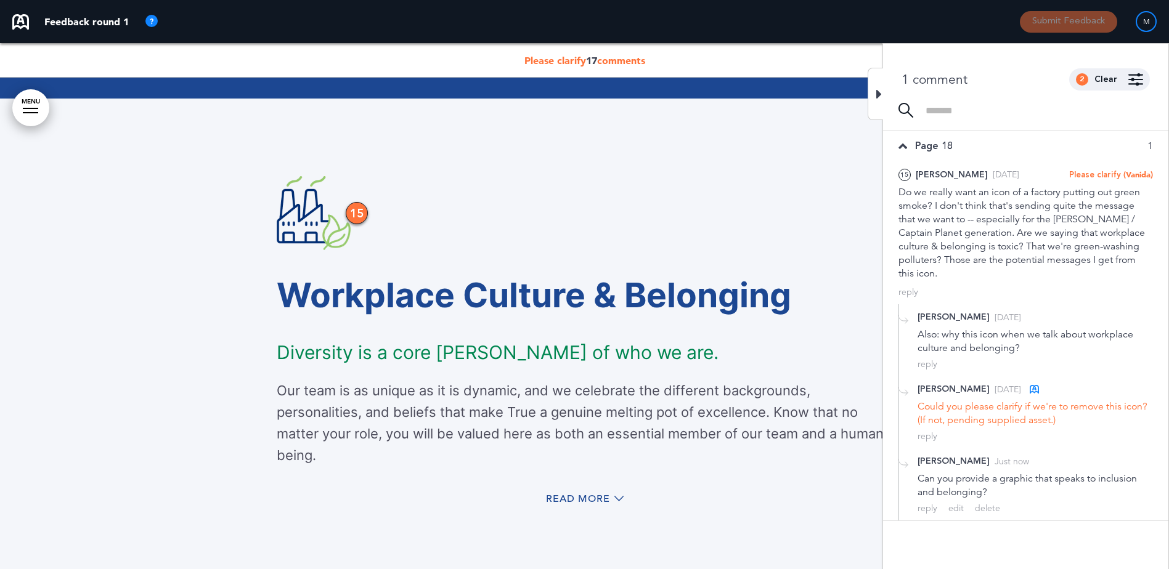
click at [881, 92] on icon at bounding box center [879, 94] width 6 height 15
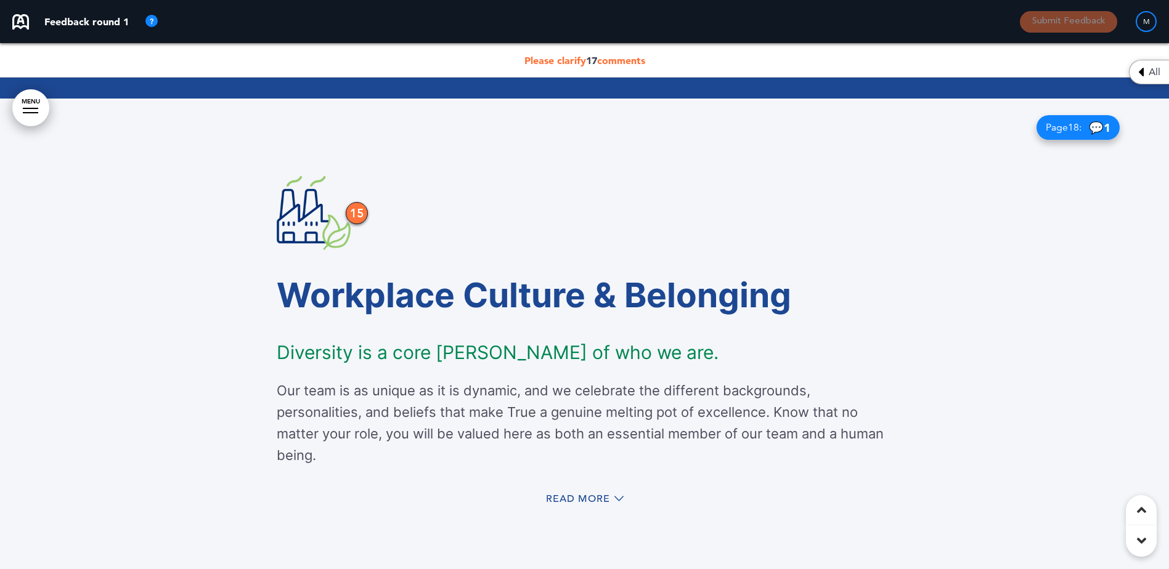
click at [1068, 128] on span "18" at bounding box center [1073, 127] width 11 height 12
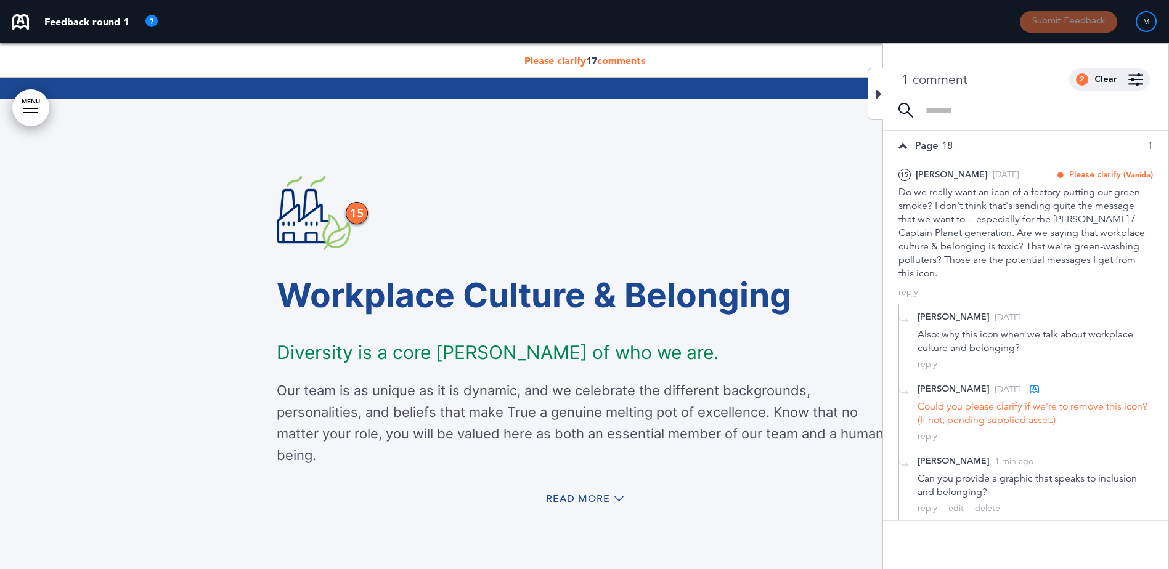
click at [780, 292] on h1 "Workplace Culture & Belonging" at bounding box center [585, 296] width 616 height 34
click at [878, 97] on icon at bounding box center [879, 94] width 6 height 15
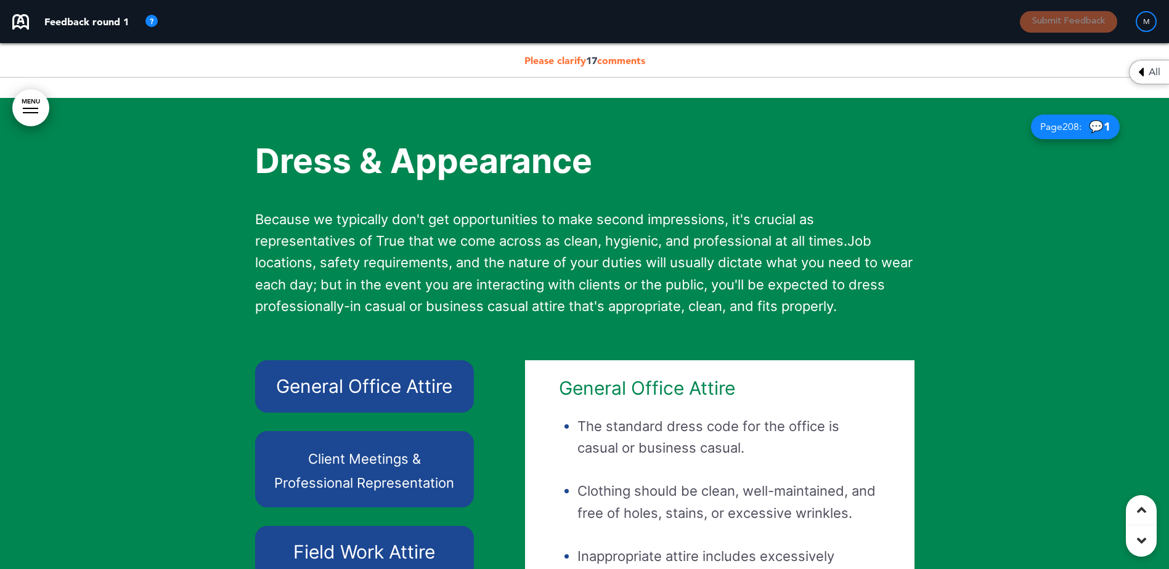
scroll to position [17164, 0]
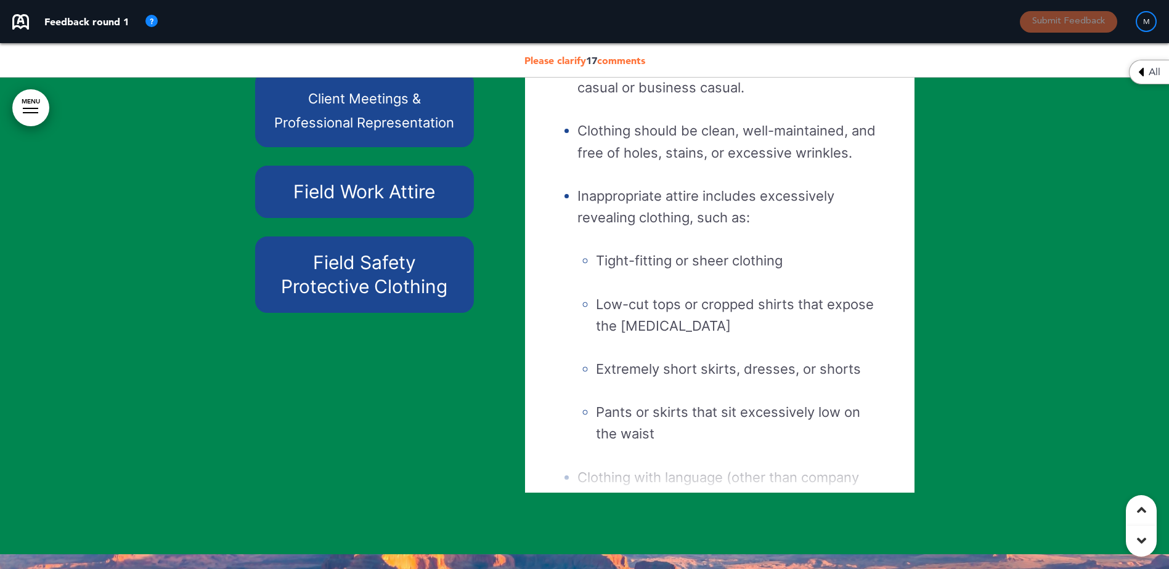
click at [1123, 137] on div at bounding box center [584, 145] width 1169 height 817
click at [594, 59] on span "17" at bounding box center [591, 60] width 11 height 12
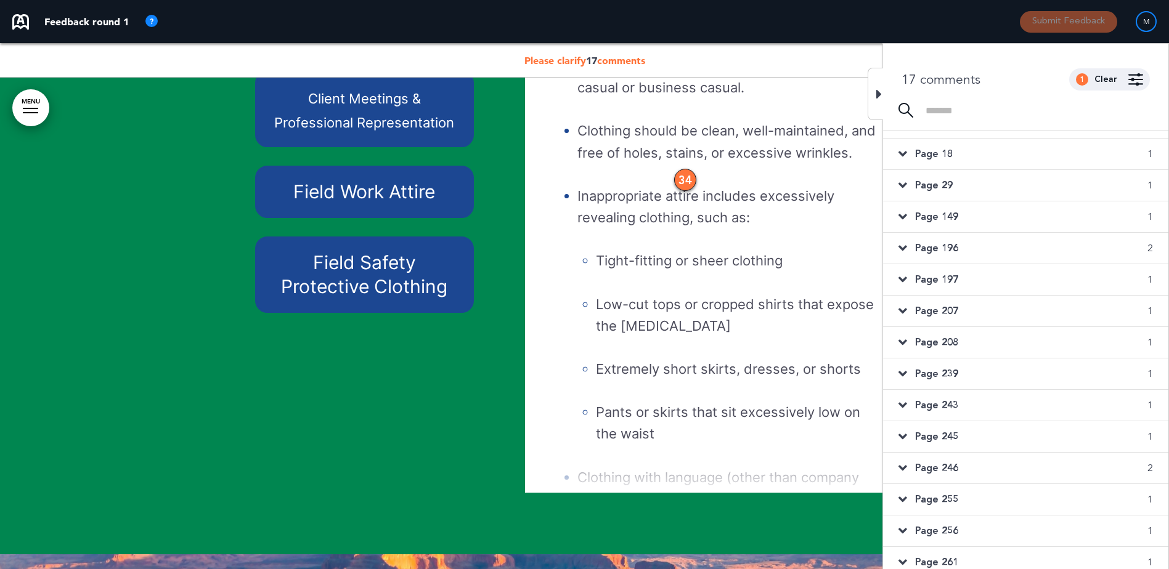
scroll to position [33, 0]
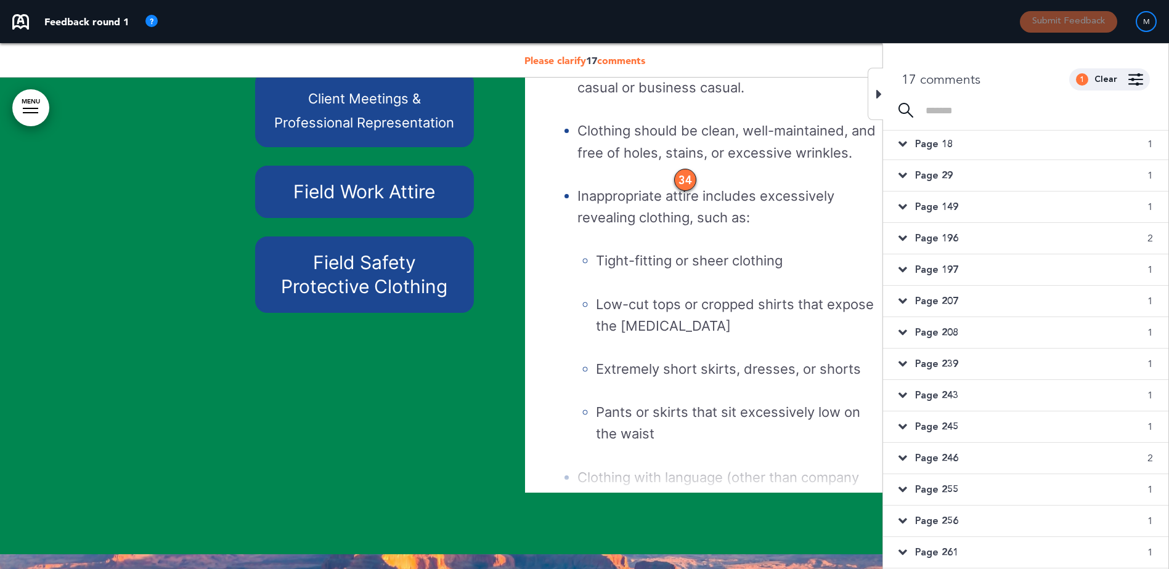
click at [945, 517] on span "Page 256" at bounding box center [936, 522] width 43 height 14
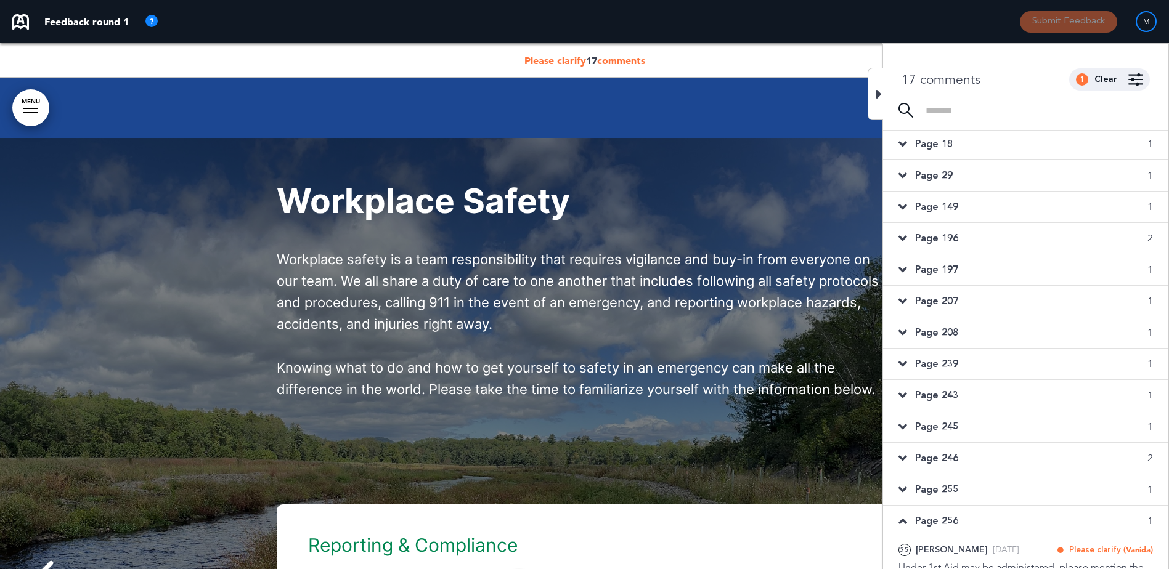
scroll to position [35078, 0]
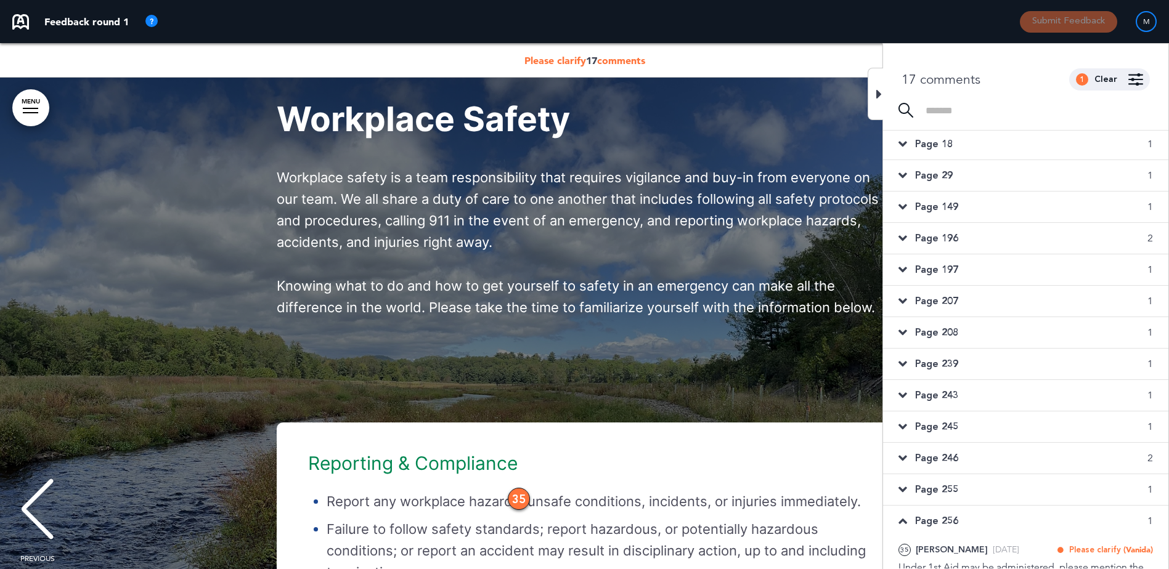
click at [591, 254] on p "Workplace safety is a team responsibility that requires vigilance and buy-in fr…" at bounding box center [585, 210] width 616 height 87
click at [880, 92] on icon at bounding box center [879, 94] width 6 height 15
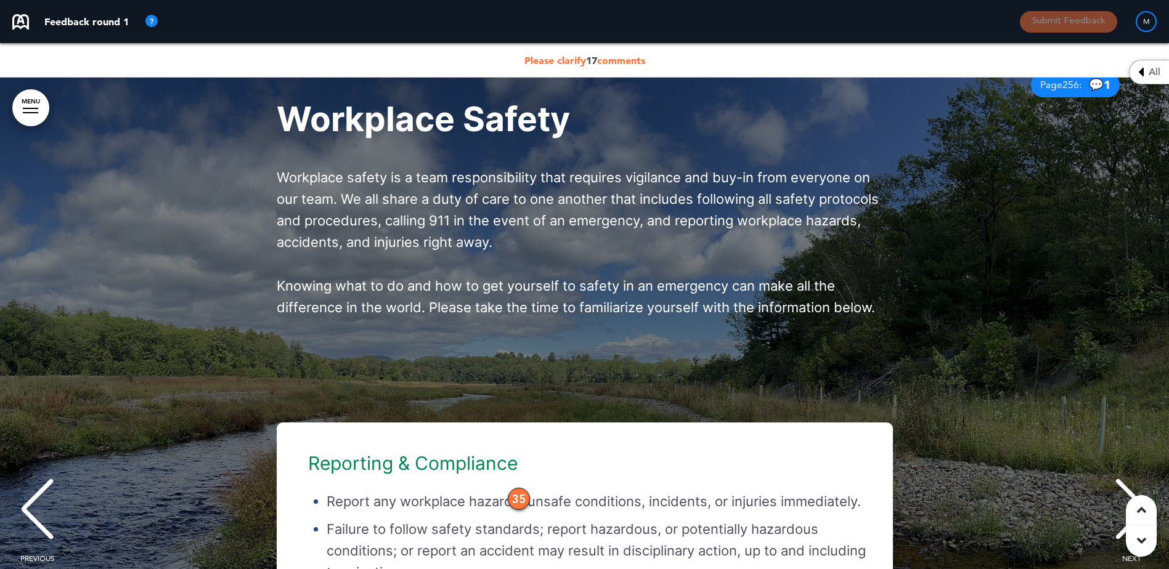
click at [1068, 91] on span "256" at bounding box center [1071, 85] width 17 height 12
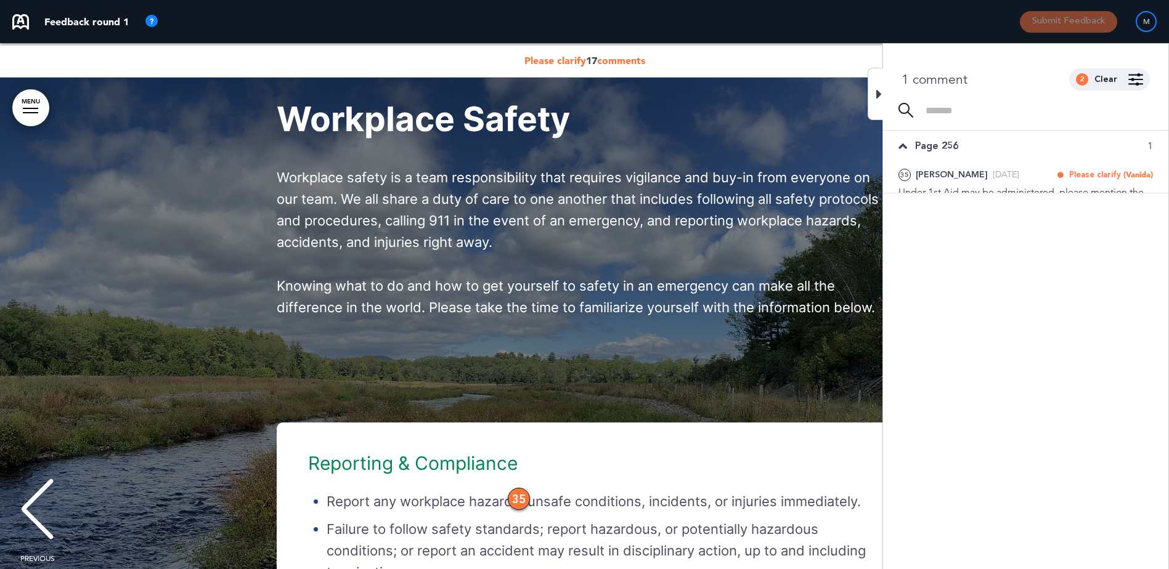
scroll to position [0, 0]
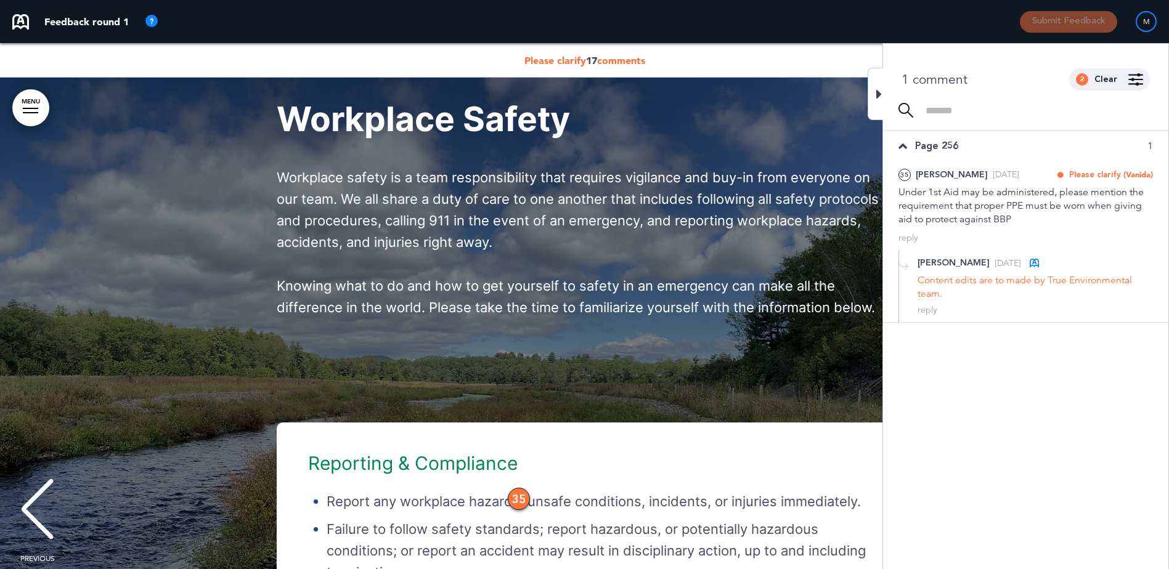
click at [875, 92] on div at bounding box center [875, 94] width 15 height 52
